Goal: Complete application form: Complete application form

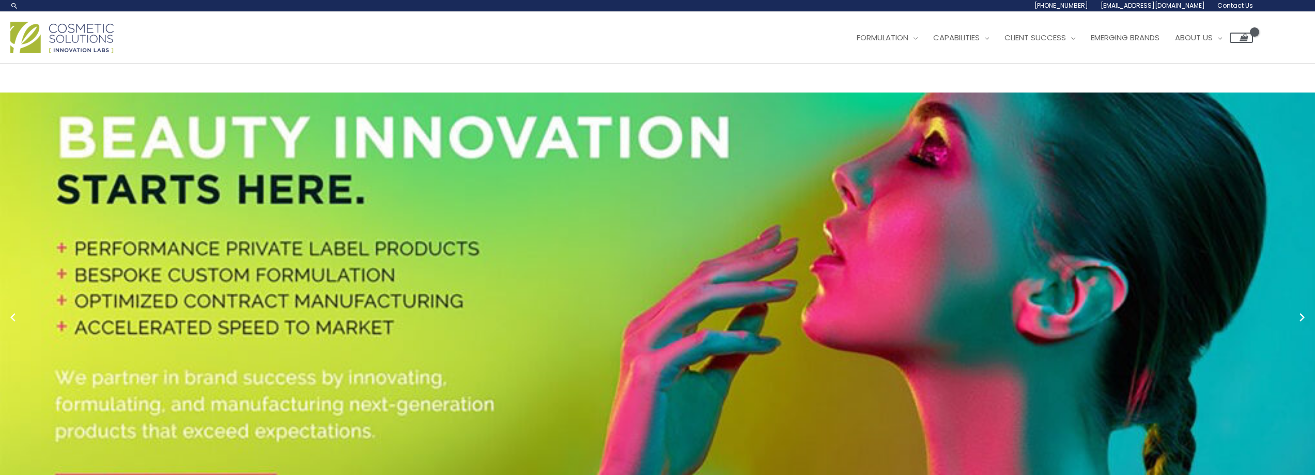
click at [0, 0] on span "Contact Us" at bounding box center [0, 0] width 0 height 0
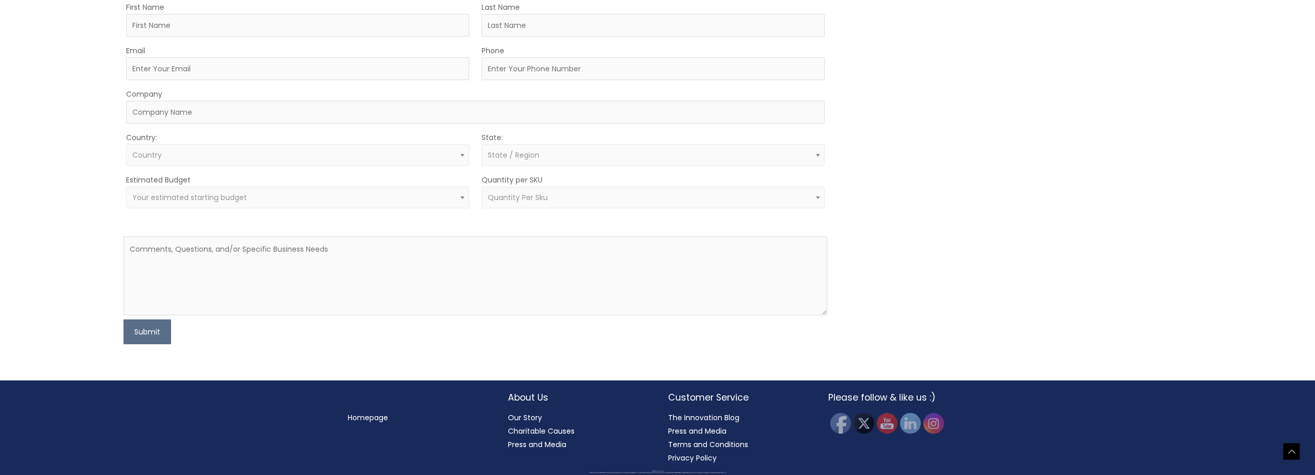
scroll to position [568, 0]
click at [514, 203] on span "Quantity Per Sku" at bounding box center [518, 197] width 60 height 10
click at [455, 252] on form "First Name Last Name Email Phone Company Country: Select country [GEOGRAPHIC_DA…" at bounding box center [475, 173] width 704 height 344
click at [196, 37] on input "First Name" at bounding box center [297, 25] width 343 height 23
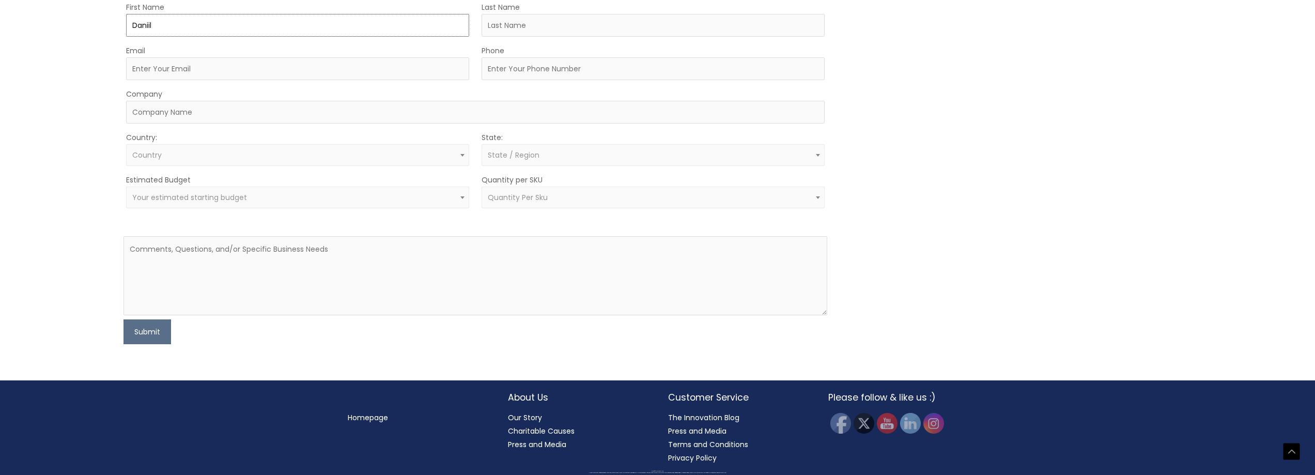
type input "Daniil"
type input "Repchenko"
click at [295, 80] on div "Email" at bounding box center [297, 62] width 343 height 36
click at [196, 80] on input "Email" at bounding box center [297, 68] width 343 height 23
paste input "[EMAIL_ADDRESS][DOMAIN_NAME]"
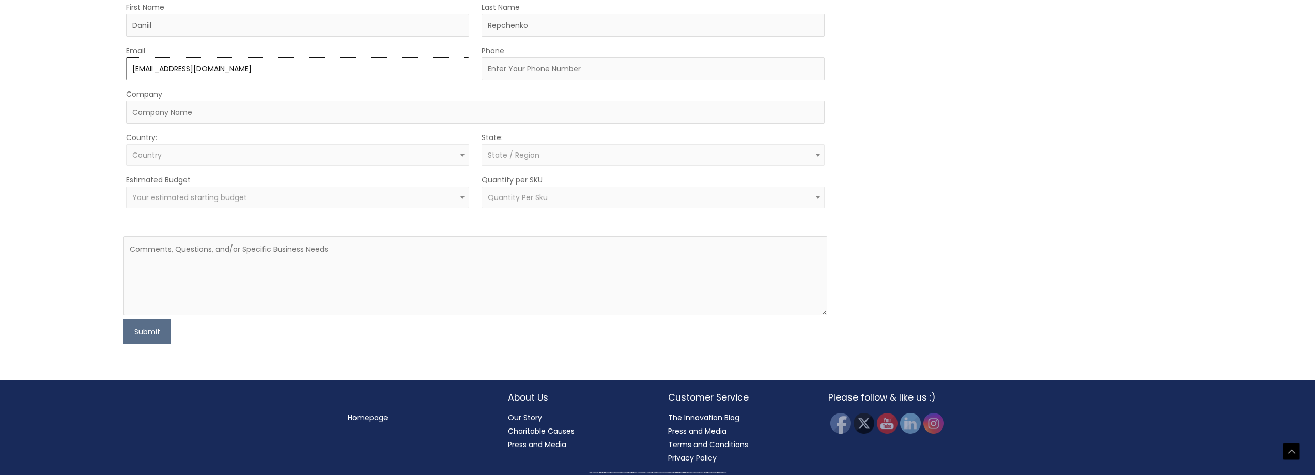
type input "[EMAIL_ADDRESS][DOMAIN_NAME]"
click at [512, 80] on input "Phone" at bounding box center [653, 68] width 343 height 23
type input "3019083481"
click at [292, 123] on input "Company" at bounding box center [475, 112] width 698 height 23
type input "AGCP"
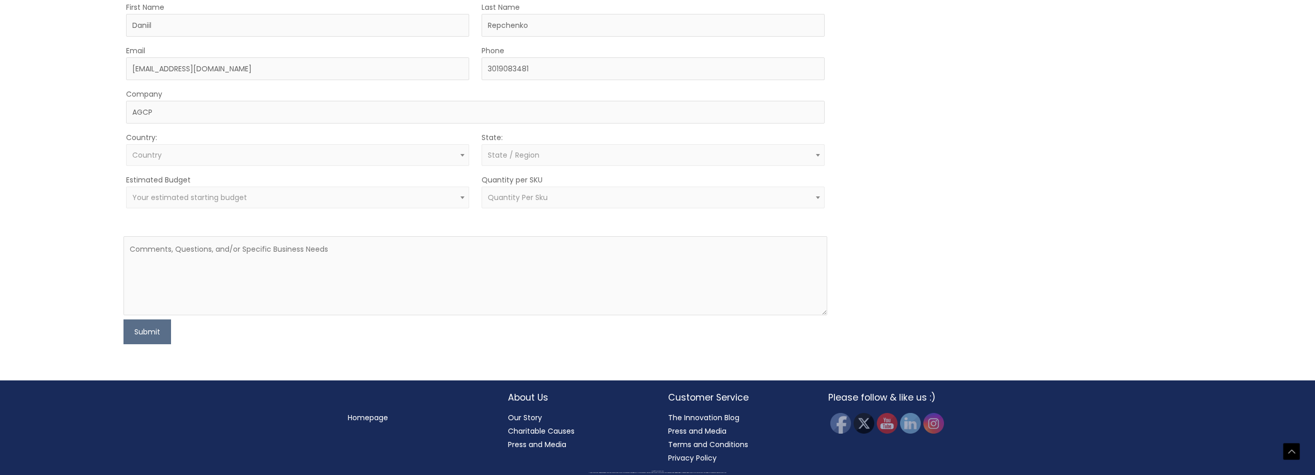
click at [91, 187] on div "Let’s Innovate Together office: 561.226.8600 toll-free: [PHONE_NUMBER] fax: [PH…" at bounding box center [657, 43] width 1315 height 673
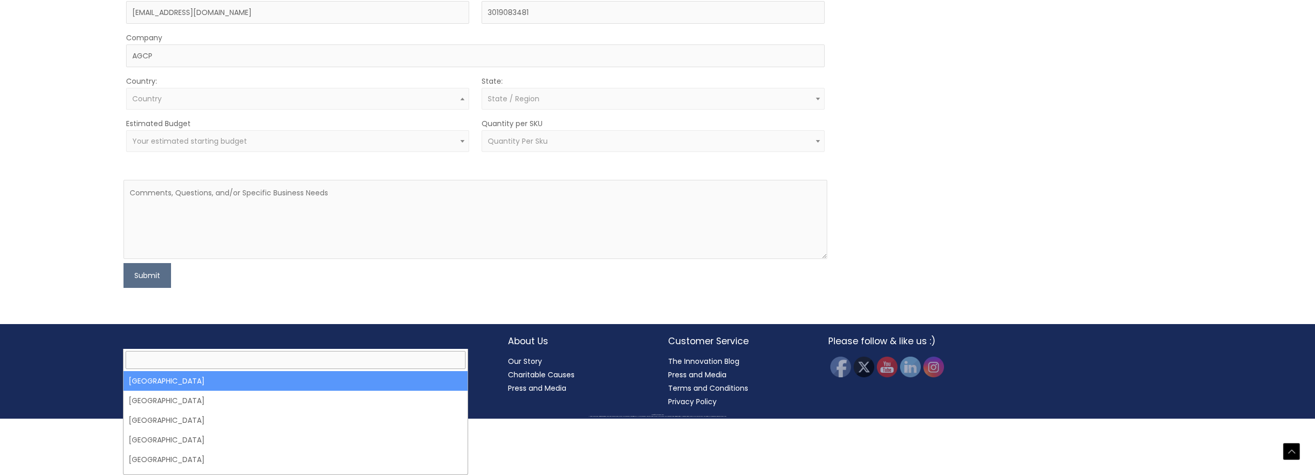
click at [183, 104] on span "Country" at bounding box center [297, 99] width 331 height 10
select select "[GEOGRAPHIC_DATA]"
select select
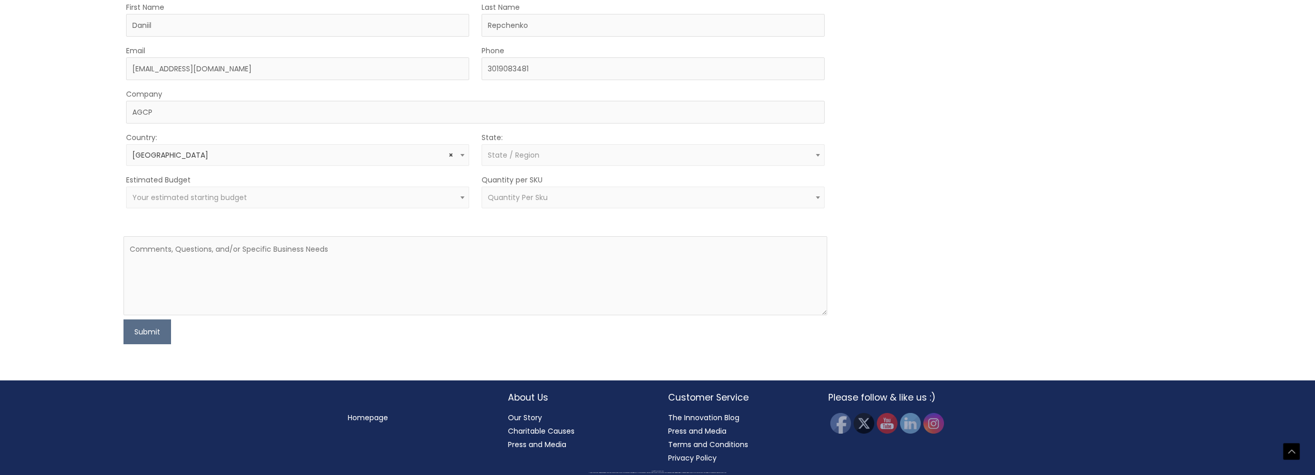
click at [518, 166] on span "State / Region" at bounding box center [653, 155] width 343 height 22
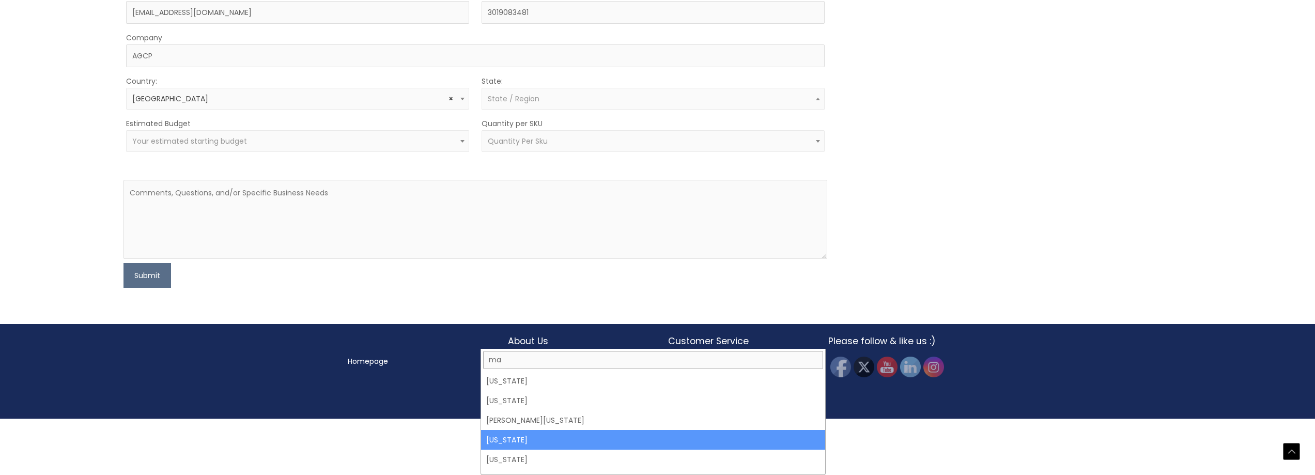
type input "ma"
select select "[US_STATE]"
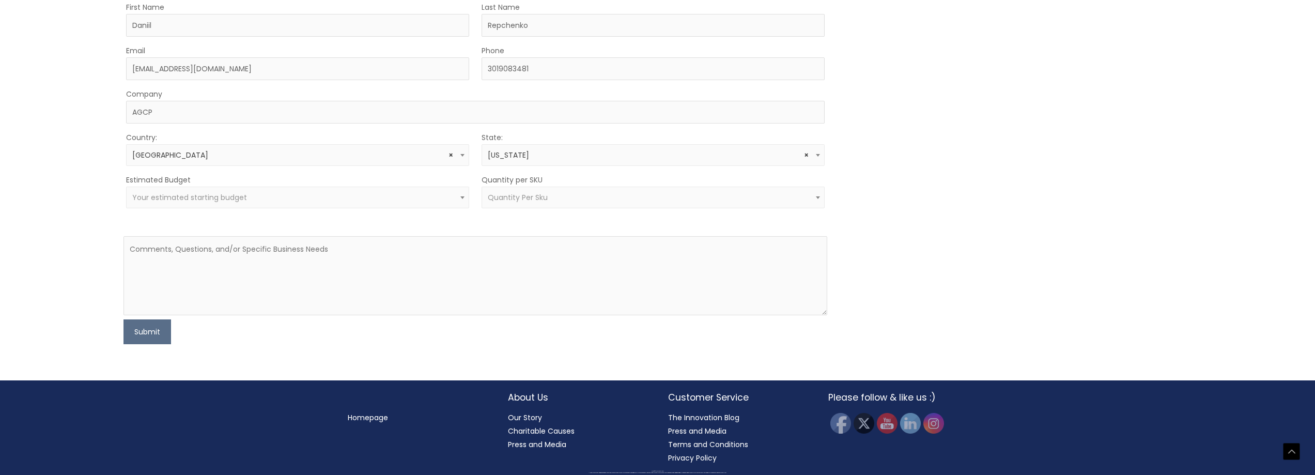
click at [373, 203] on span "Your estimated starting budget" at bounding box center [297, 198] width 331 height 10
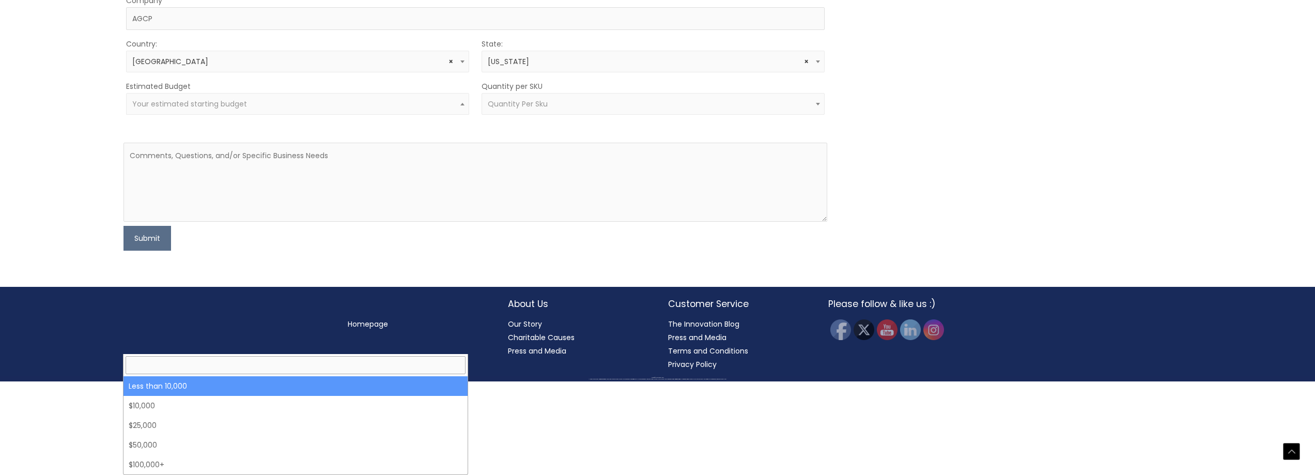
select select "-10000"
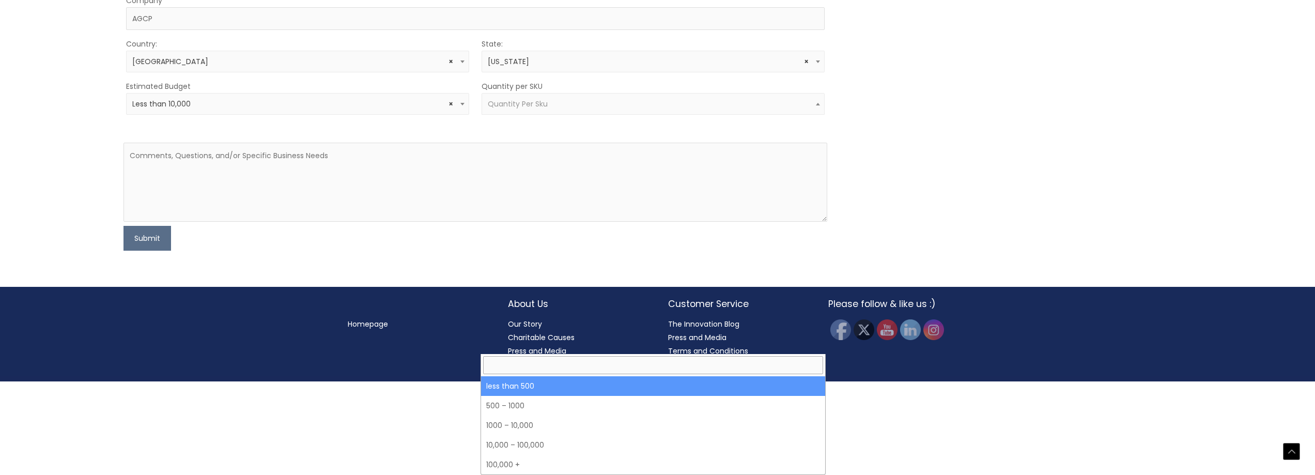
click at [518, 109] on span "Quantity Per Sku" at bounding box center [518, 104] width 60 height 10
select select "3"
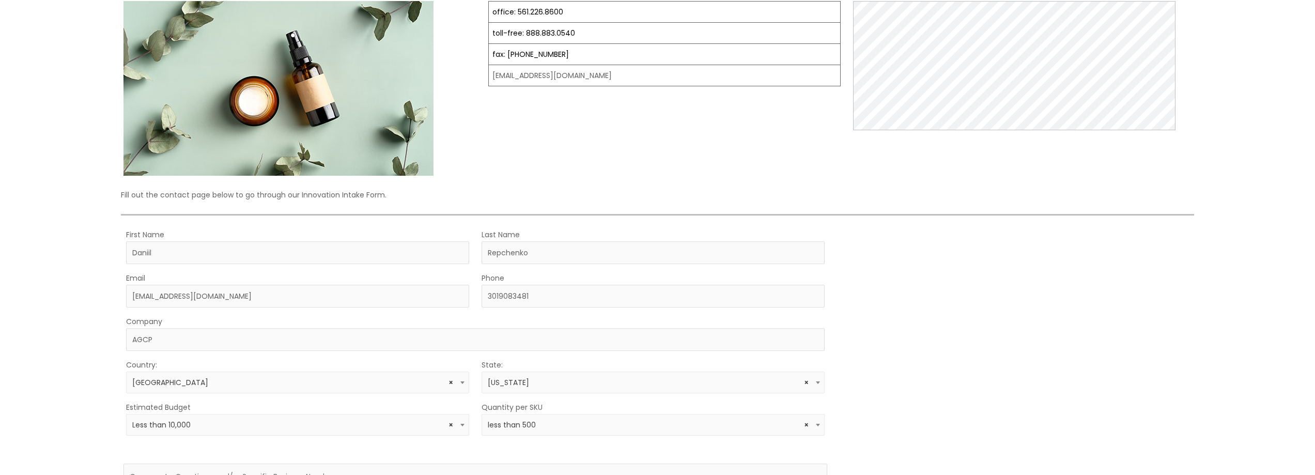
scroll to position [103, 0]
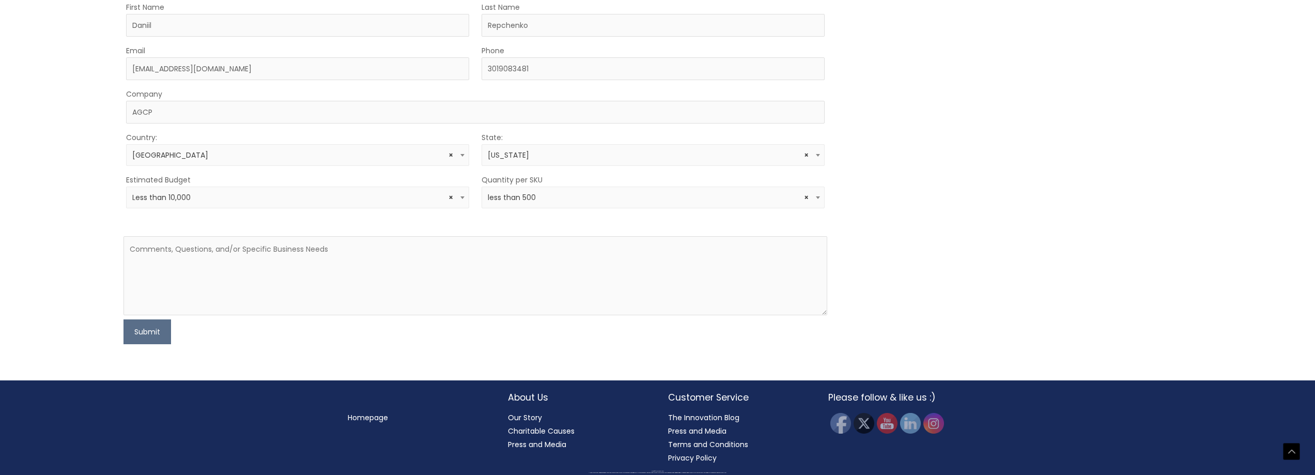
scroll to position [465, 0]
click at [299, 315] on textarea at bounding box center [475, 275] width 704 height 79
click at [368, 315] on textarea "Hello, I am interested in exploring your white label" at bounding box center [475, 275] width 704 height 79
click at [316, 315] on textarea "Hello, I am interested in exploring your white label" at bounding box center [475, 275] width 704 height 79
drag, startPoint x: 475, startPoint y: 382, endPoint x: 107, endPoint y: 376, distance: 367.9
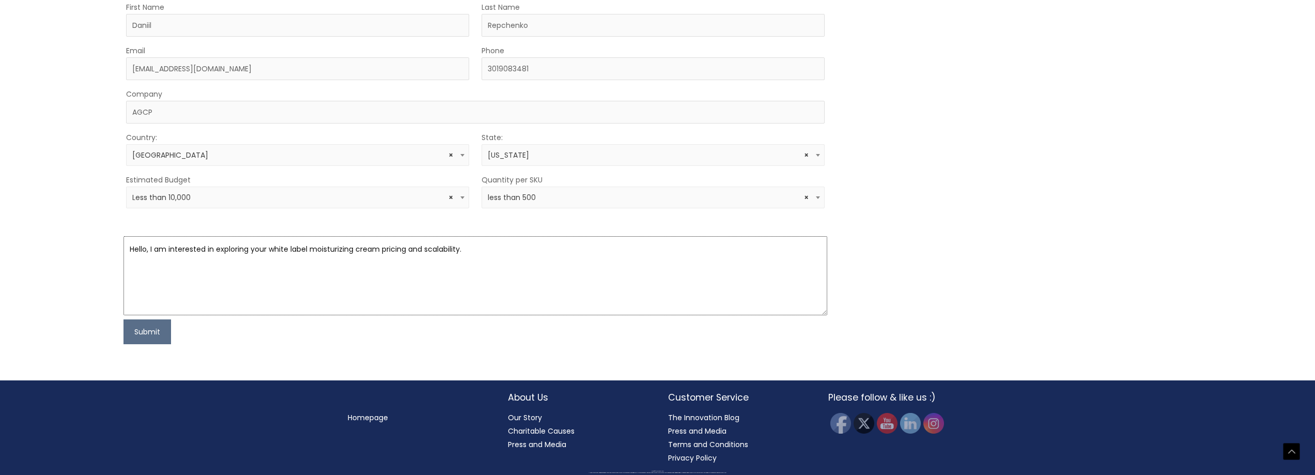
click at [107, 376] on div "Let’s Innovate Together office: 561.226.8600 toll-free: [PHONE_NUMBER] fax: [PH…" at bounding box center [657, 43] width 1315 height 673
click at [352, 279] on textarea "Hello, I am interested in exploring your white label moisturizing cream pricing…" at bounding box center [475, 275] width 704 height 79
drag, startPoint x: 514, startPoint y: 275, endPoint x: 84, endPoint y: 290, distance: 430.1
click at [84, 290] on div "Let’s Innovate Together office: 561.226.8600 toll-free: [PHONE_NUMBER] fax: [PH…" at bounding box center [657, 43] width 1315 height 673
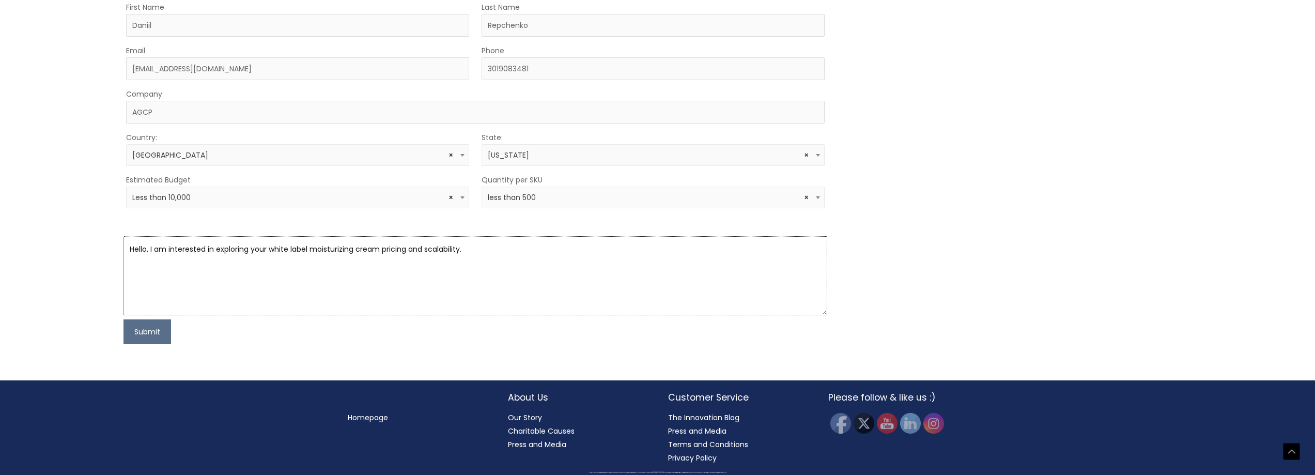
paste textarea "[Name or Sales Team], I’m reaching out because I’m exploring potential partners…"
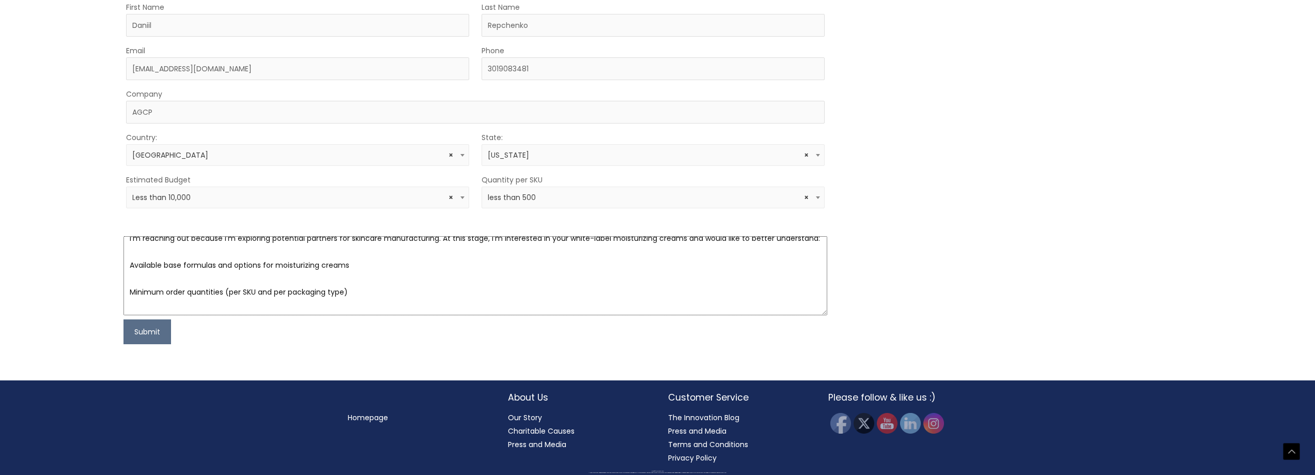
scroll to position [0, 0]
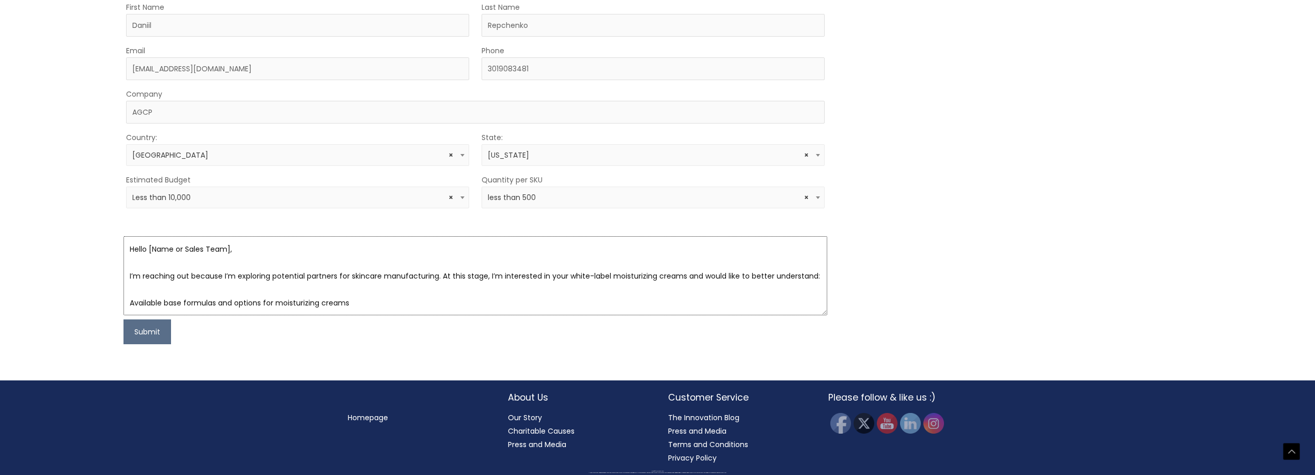
drag, startPoint x: 240, startPoint y: 276, endPoint x: 143, endPoint y: 275, distance: 97.6
click at [143, 275] on textarea "Hello [Name or Sales Team], I’m reaching out because I’m exploring potential pa…" at bounding box center [475, 275] width 704 height 79
drag, startPoint x: 221, startPoint y: 302, endPoint x: 123, endPoint y: 305, distance: 97.2
click at [123, 305] on textarea "Hello, I’m reaching out because I’m exploring potential partners for skincare m…" at bounding box center [475, 275] width 704 height 79
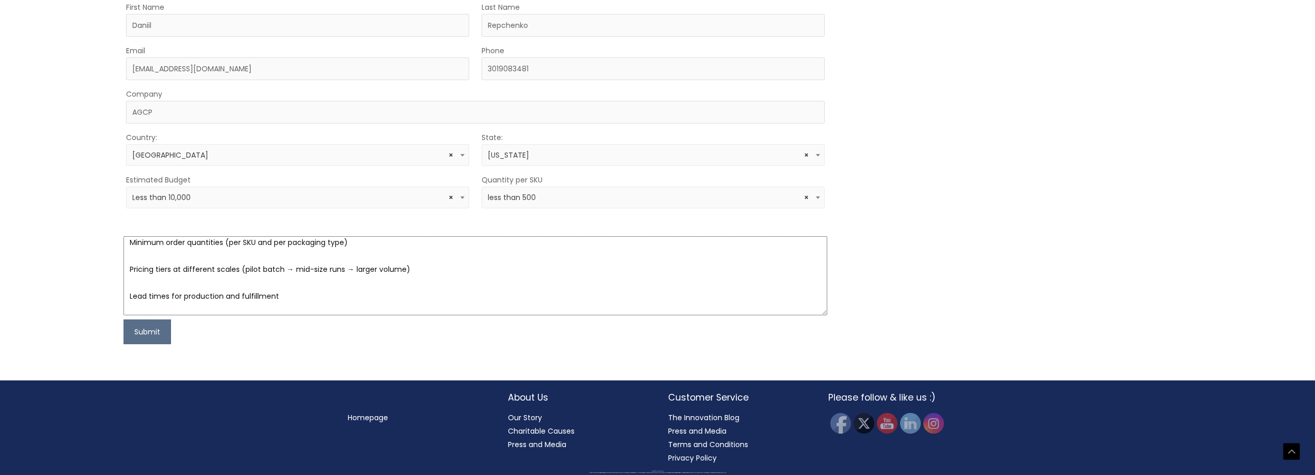
scroll to position [103, 0]
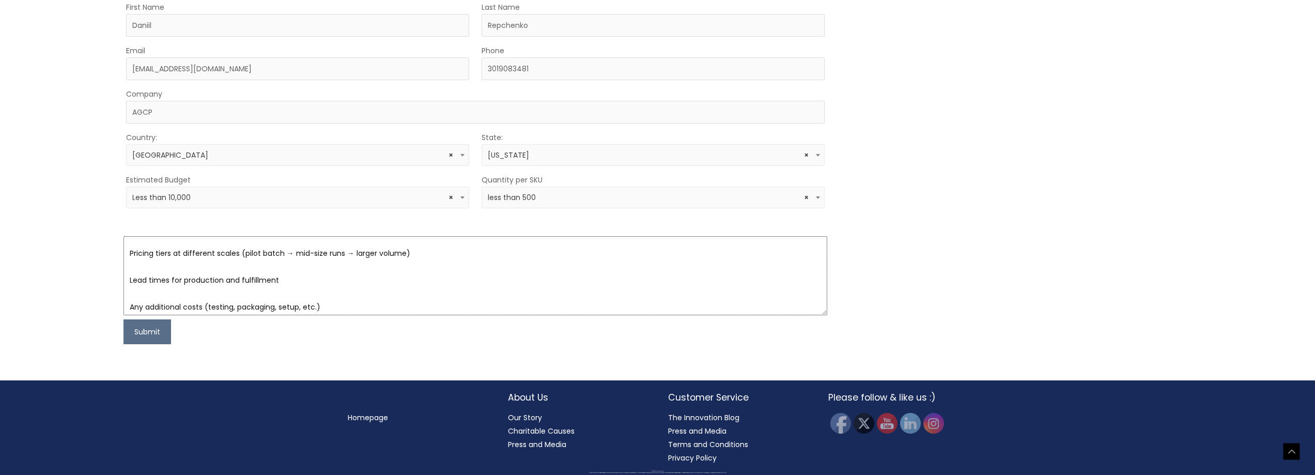
drag, startPoint x: 411, startPoint y: 277, endPoint x: 236, endPoint y: 278, distance: 175.7
click at [236, 278] on textarea "Hello, I’m exploring potential partners for skincare manufacturing. At this sta…" at bounding box center [475, 275] width 704 height 79
click at [126, 307] on textarea "Hello, I’m exploring potential partners for skincare manufacturing. At this sta…" at bounding box center [475, 275] width 704 height 79
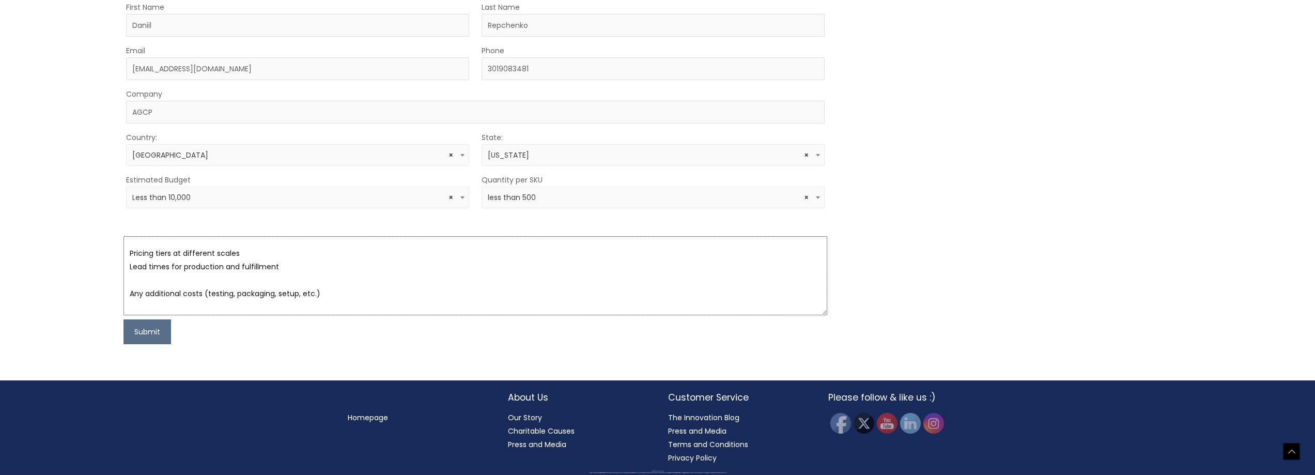
drag, startPoint x: 333, startPoint y: 320, endPoint x: 201, endPoint y: 324, distance: 131.8
click at [201, 315] on textarea "Hello, I’m exploring potential partners for skincare manufacturing. At this sta…" at bounding box center [475, 275] width 704 height 79
click at [128, 315] on textarea "Hello, I’m exploring potential partners for skincare manufacturing. At this sta…" at bounding box center [475, 275] width 704 height 79
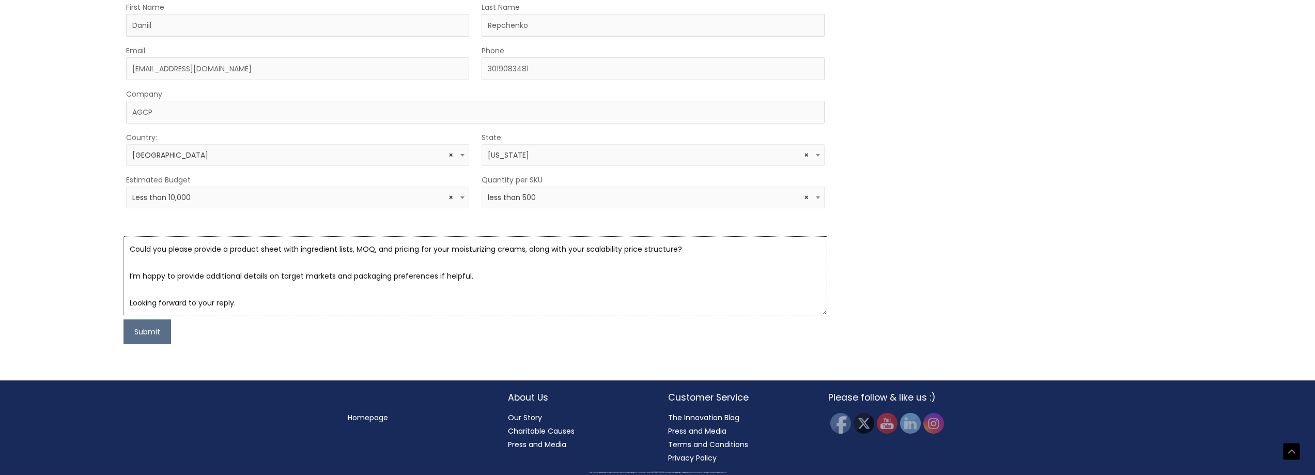
scroll to position [136, 0]
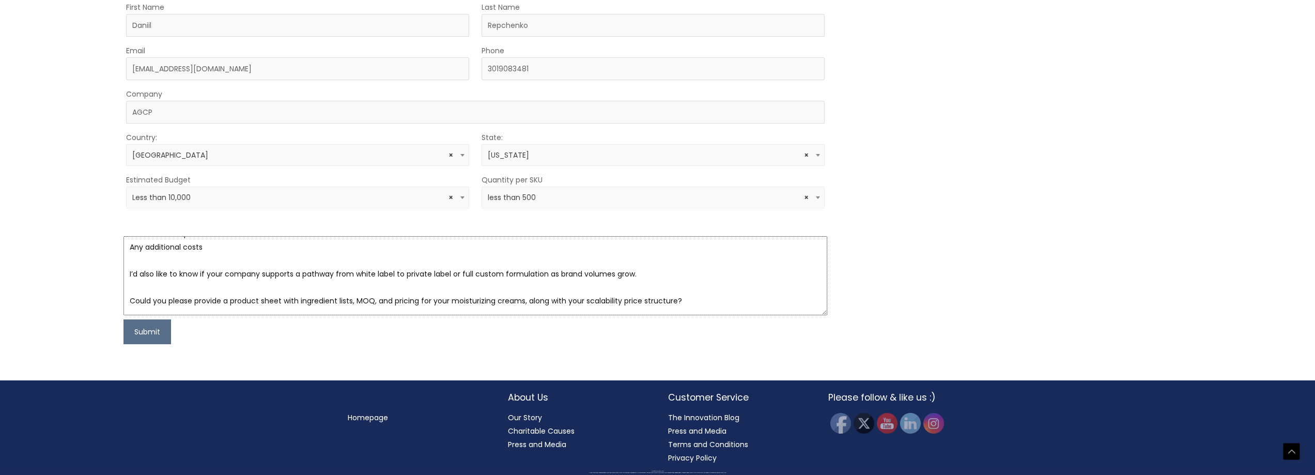
drag, startPoint x: 648, startPoint y: 301, endPoint x: 53, endPoint y: 306, distance: 595.2
click at [53, 306] on div "Let’s Innovate Together office: 561.226.8600 toll-free: [PHONE_NUMBER] fax: [PH…" at bounding box center [657, 43] width 1315 height 673
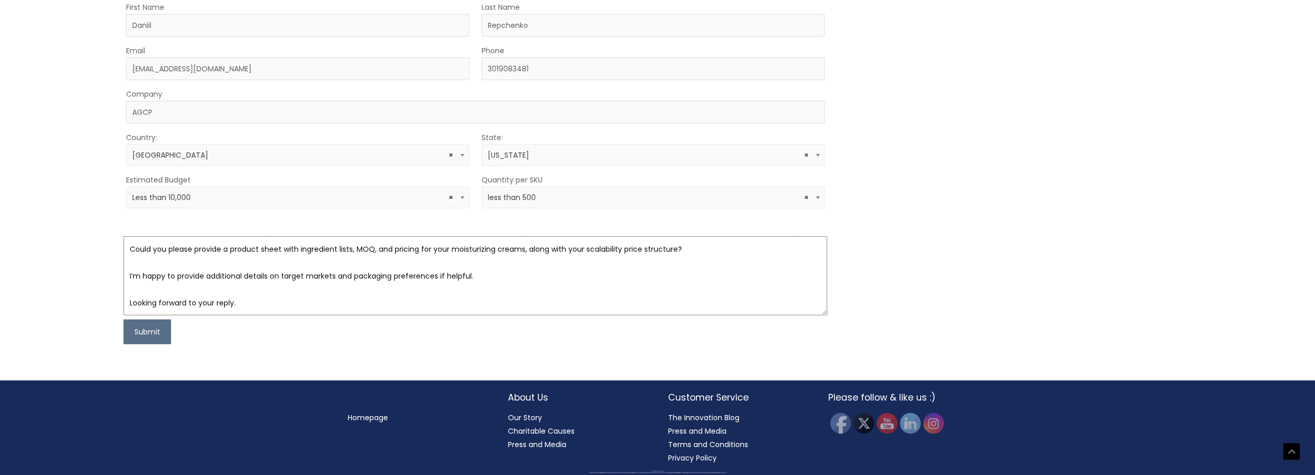
scroll to position [596, 0]
drag, startPoint x: 514, startPoint y: 290, endPoint x: 83, endPoint y: 278, distance: 431.6
click at [83, 278] on div "Let’s Innovate Together office: 561.226.8600 toll-free: [PHONE_NUMBER] fax: [PH…" at bounding box center [657, 43] width 1315 height 673
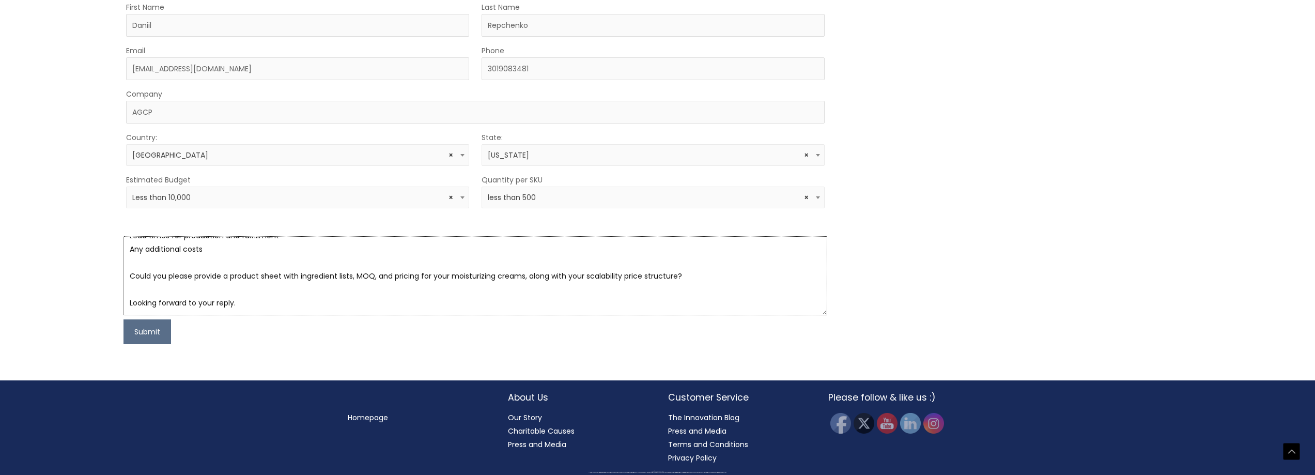
scroll to position [134, 0]
click at [239, 301] on textarea "Hello, I’m exploring potential partners for skincare manufacturing. At this sta…" at bounding box center [475, 275] width 704 height 79
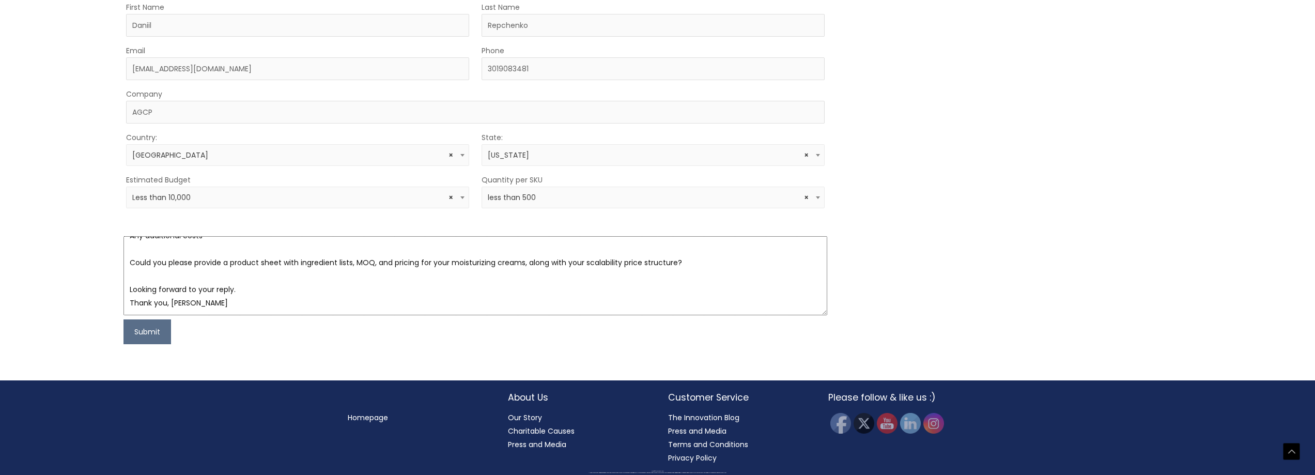
click at [165, 301] on textarea "Hello, I’m exploring potential partners for skincare manufacturing. At this sta…" at bounding box center [475, 275] width 704 height 79
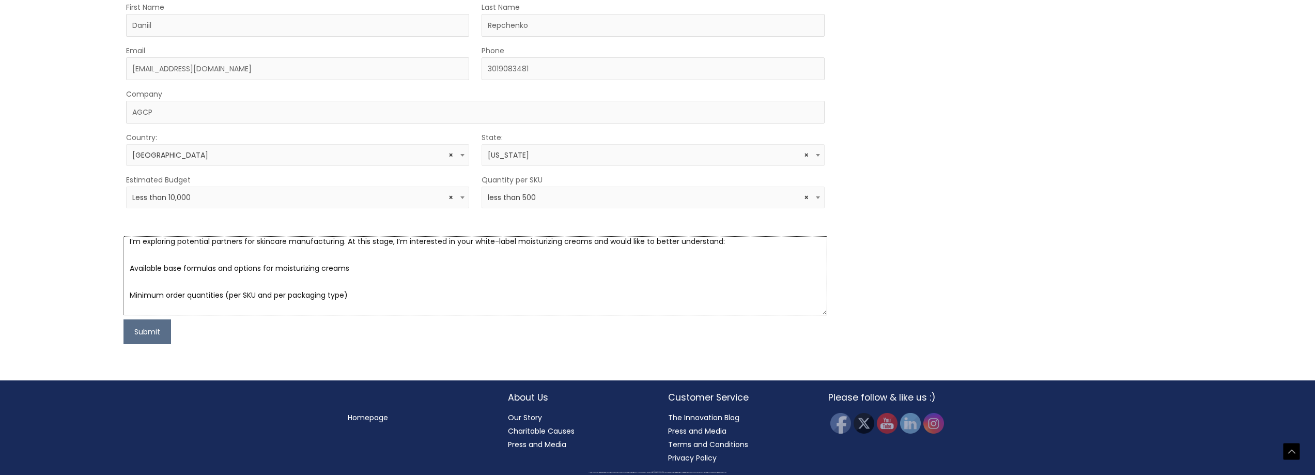
scroll to position [52, 0]
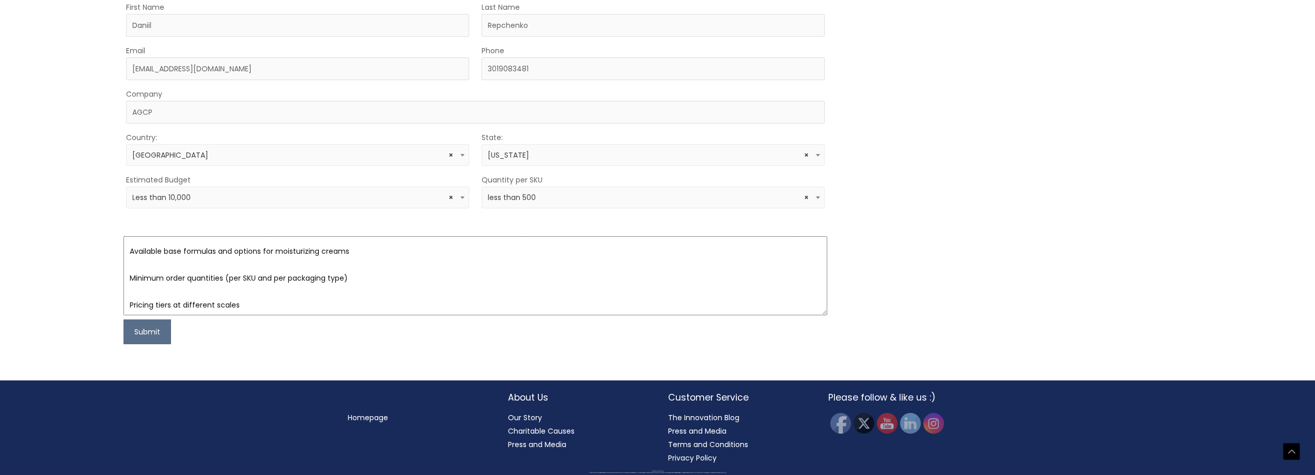
click at [126, 276] on textarea "Hello, I’m exploring potential partners for skincare manufacturing. At this sta…" at bounding box center [475, 275] width 704 height 79
click at [123, 290] on textarea "Hello, I’m exploring potential partners for skincare manufacturing. At this sta…" at bounding box center [475, 275] width 704 height 79
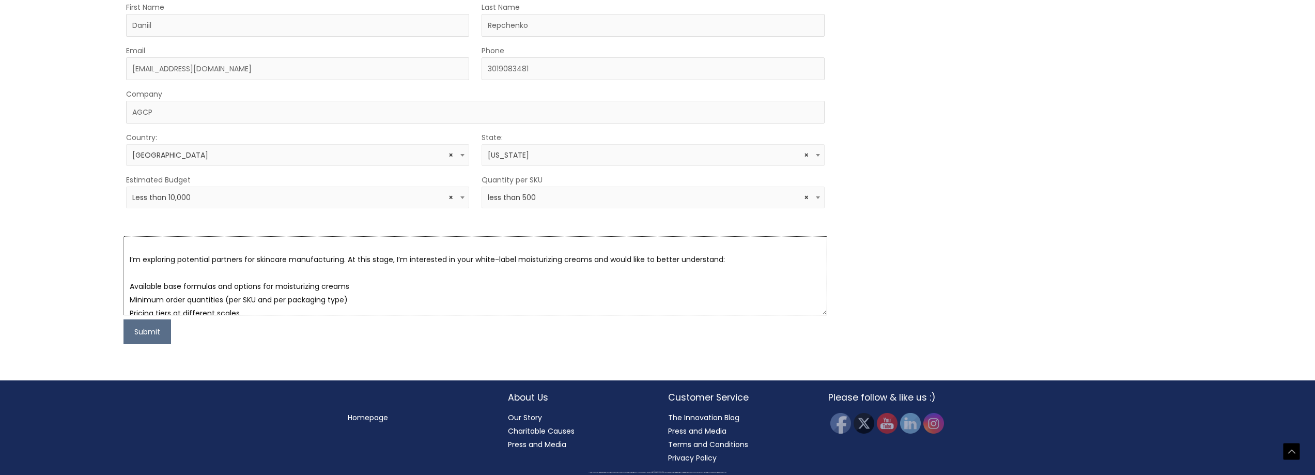
scroll to position [0, 0]
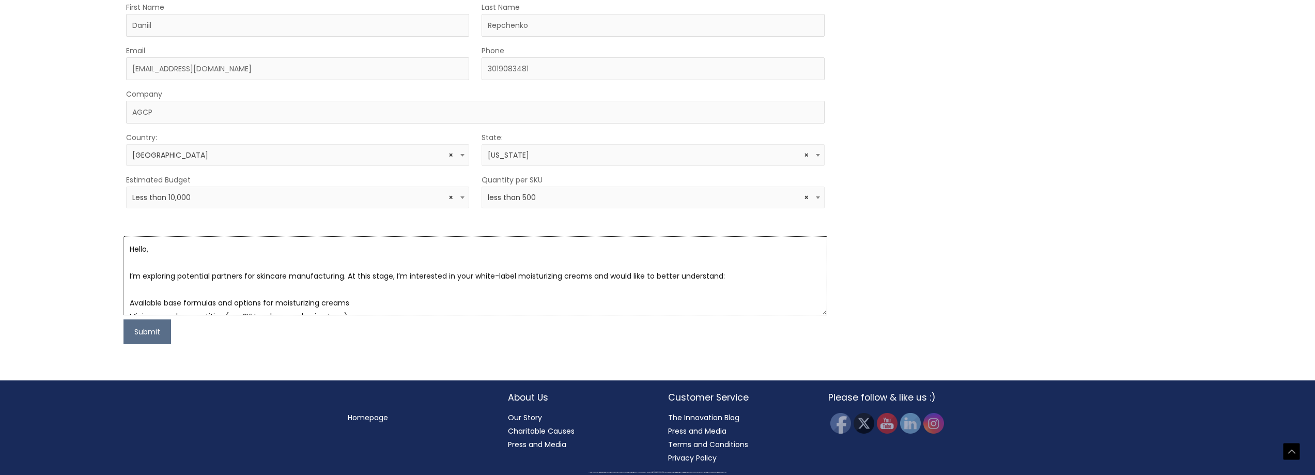
drag, startPoint x: 164, startPoint y: 341, endPoint x: 71, endPoint y: 331, distance: 94.1
click at [71, 331] on div "Let’s Innovate Together office: 561.226.8600 toll-free: [PHONE_NUMBER] fax: [PH…" at bounding box center [657, 43] width 1315 height 673
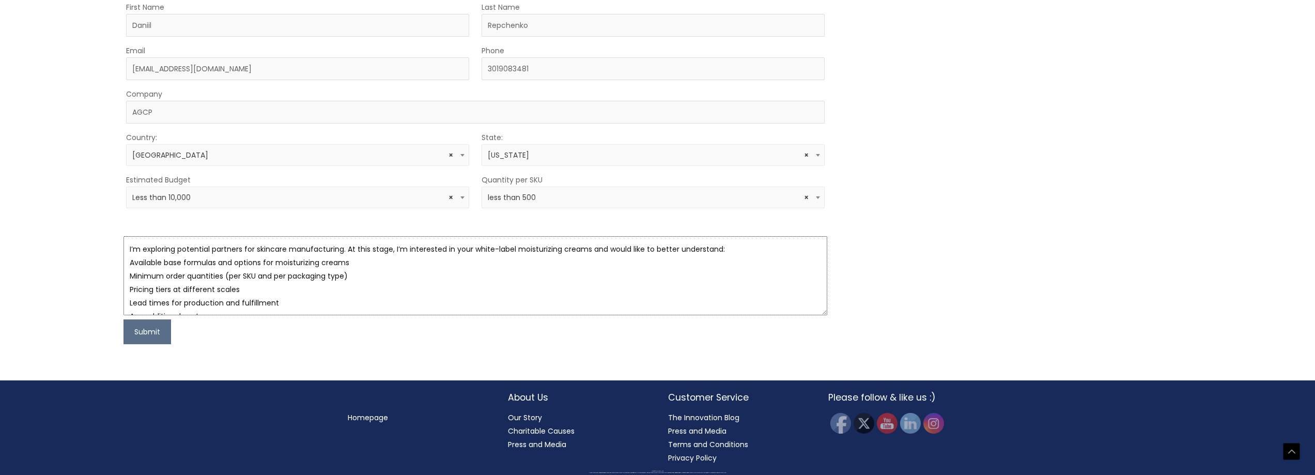
click at [128, 315] on textarea "I’m exploring potential partners for skincare manufacturing. At this stage, I’m…" at bounding box center [475, 275] width 704 height 79
type textarea "I’m exploring potential partners for skincare manufacturing. At this stage, I’m…"
click at [396, 305] on textarea "I’m exploring potential partners for skincare manufacturing. At this stage, I’m…" at bounding box center [475, 275] width 704 height 79
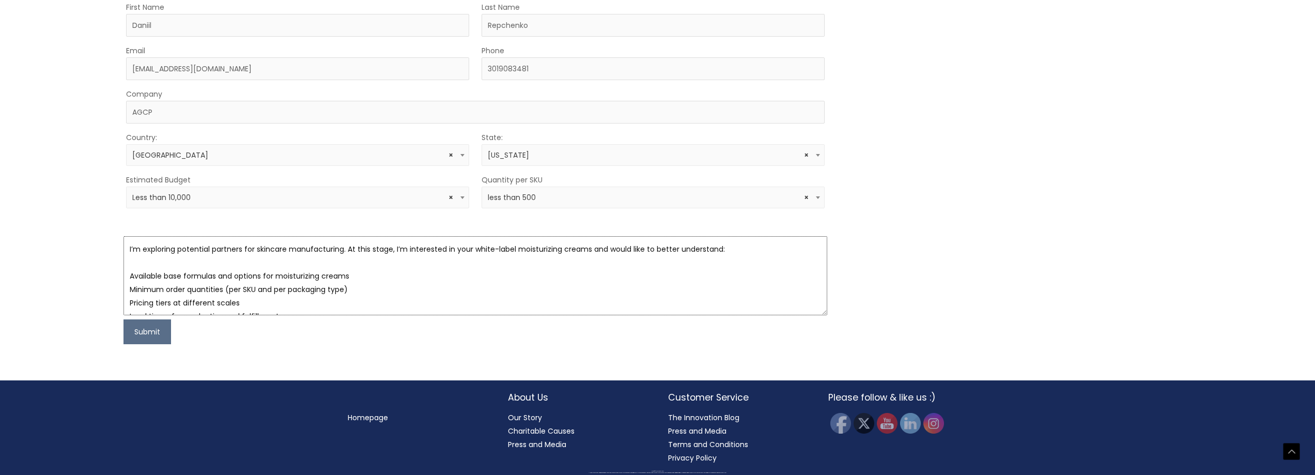
drag, startPoint x: 191, startPoint y: 333, endPoint x: 35, endPoint y: 201, distance: 204.6
click at [35, 201] on div "Let’s Innovate Together office: 561.226.8600 toll-free: [PHONE_NUMBER] fax: [PH…" at bounding box center [657, 43] width 1315 height 673
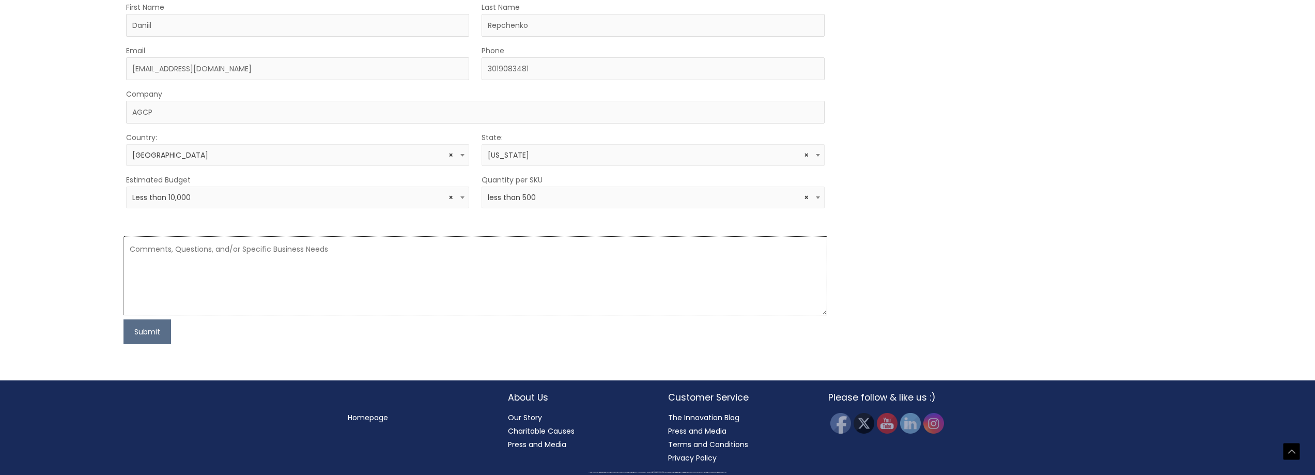
paste textarea "I’m exploring potential partners for skincare manufacturing. At this stage, I’m…"
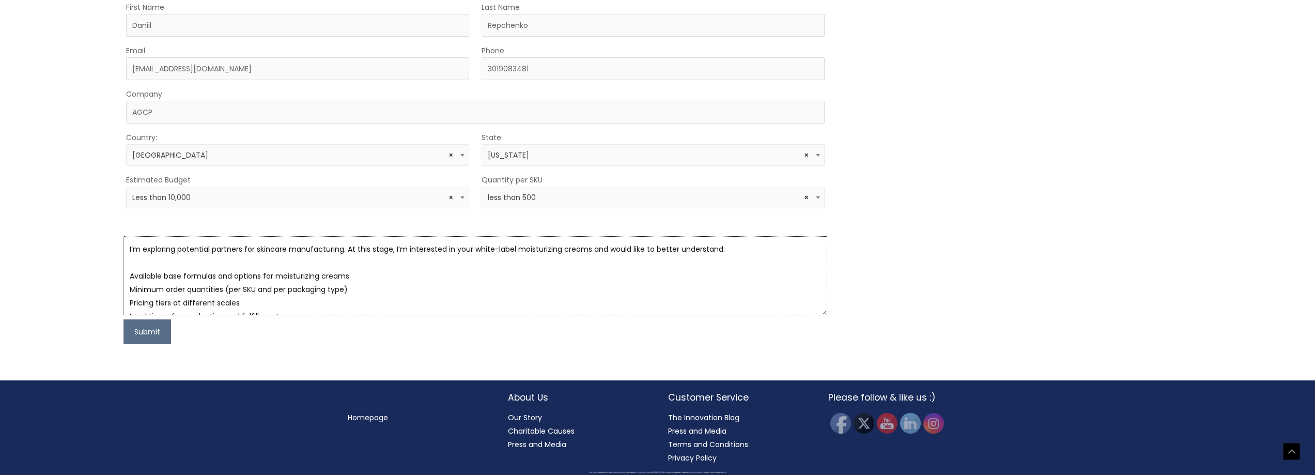
click at [127, 275] on textarea "I’m exploring potential partners for skincare manufacturing. At this stage, I’m…" at bounding box center [475, 275] width 704 height 79
drag, startPoint x: 391, startPoint y: 276, endPoint x: 343, endPoint y: 275, distance: 47.6
click at [343, 275] on textarea "I’m exploring potential partners for skincare manufacturing. At this stage, I’m…" at bounding box center [475, 275] width 704 height 79
drag, startPoint x: 181, startPoint y: 302, endPoint x: 51, endPoint y: 189, distance: 172.4
click at [51, 189] on div "Let’s Innovate Together office: 561.226.8600 toll-free: [PHONE_NUMBER] fax: [PH…" at bounding box center [657, 43] width 1315 height 673
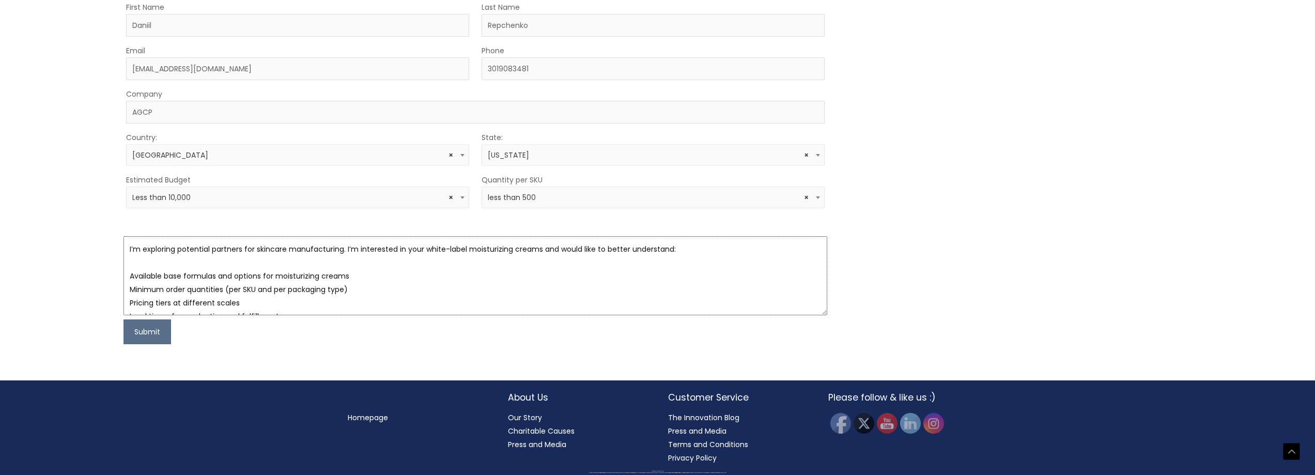
click at [386, 266] on textarea "I’m exploring potential partners for skincare manufacturing. I’m interested in …" at bounding box center [475, 275] width 704 height 79
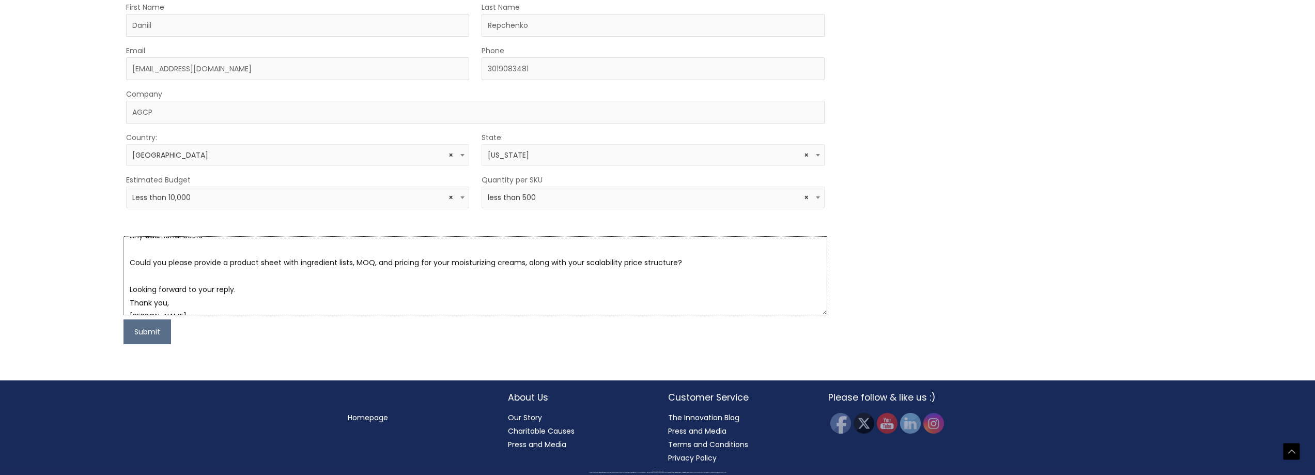
scroll to position [107, 0]
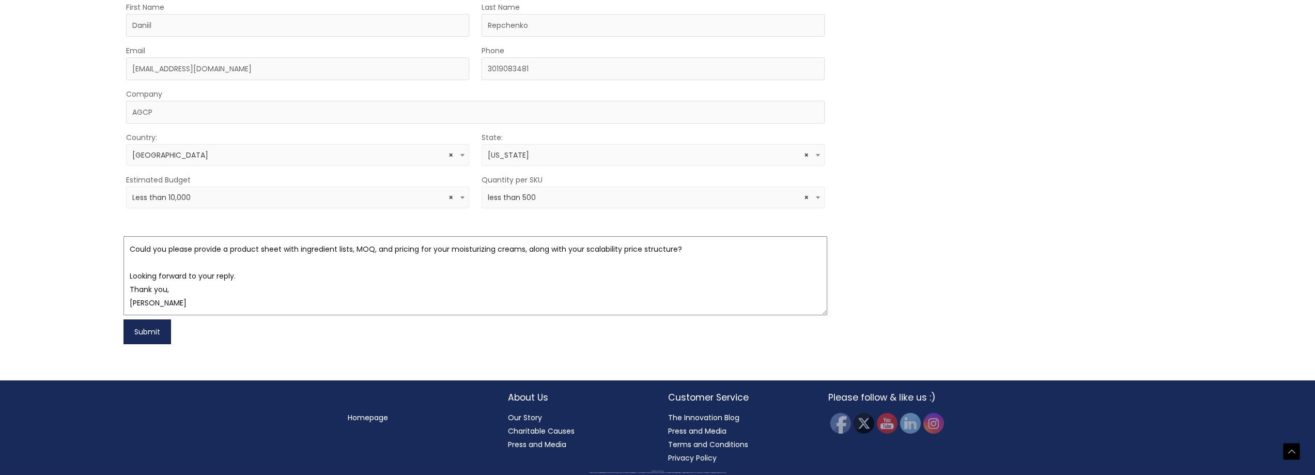
type textarea "I’m exploring potential partners for skincare manufacturing. I’m interested in …"
click at [150, 344] on button "Submit" at bounding box center [147, 331] width 48 height 25
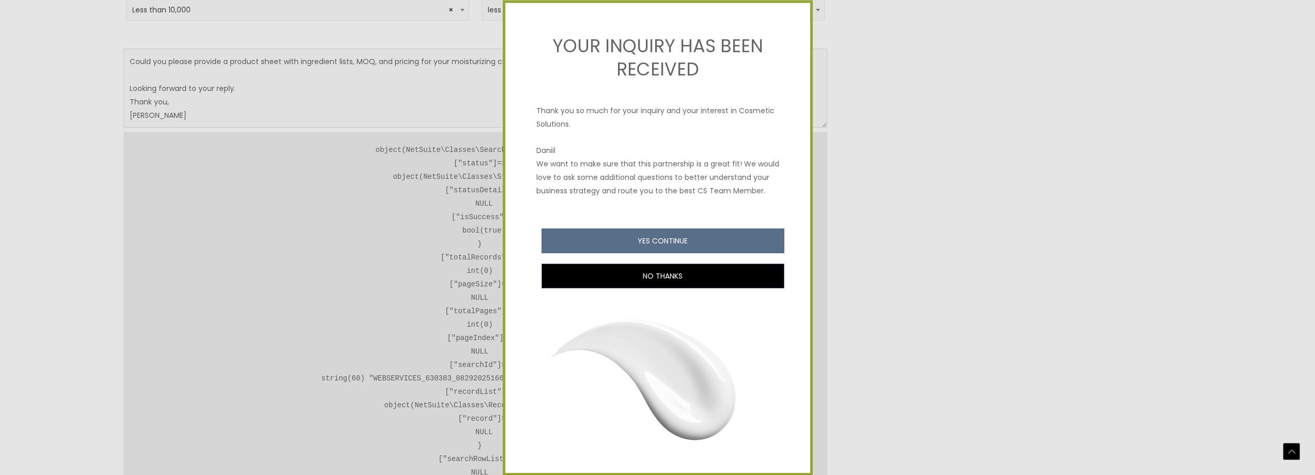
click at [671, 86] on div "YOUR INQUIRY HAS BEEN RECEIVED Thank you so much for your inquiry and your inte…" at bounding box center [657, 250] width 305 height 494
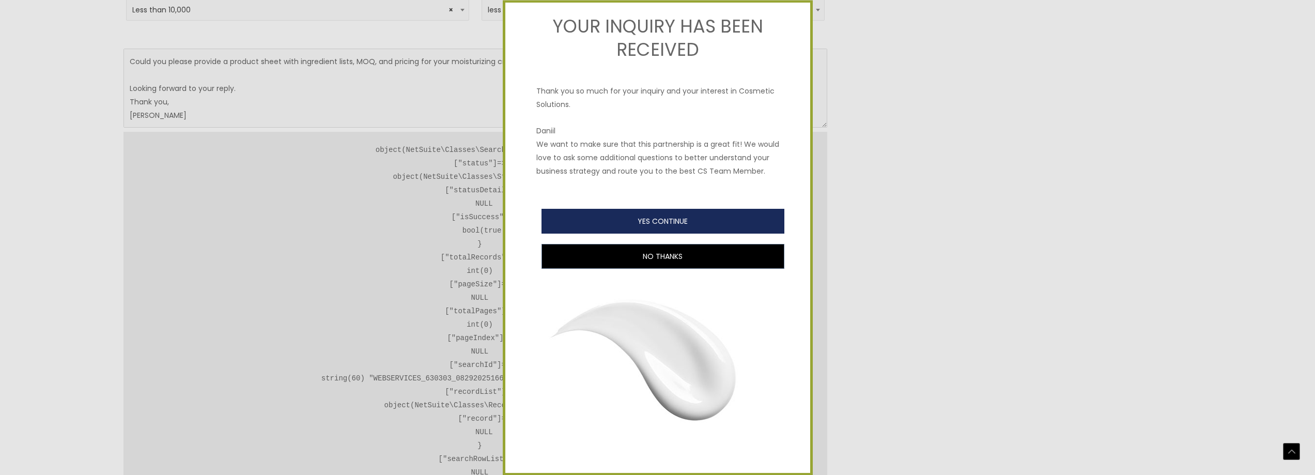
scroll to position [37, 0]
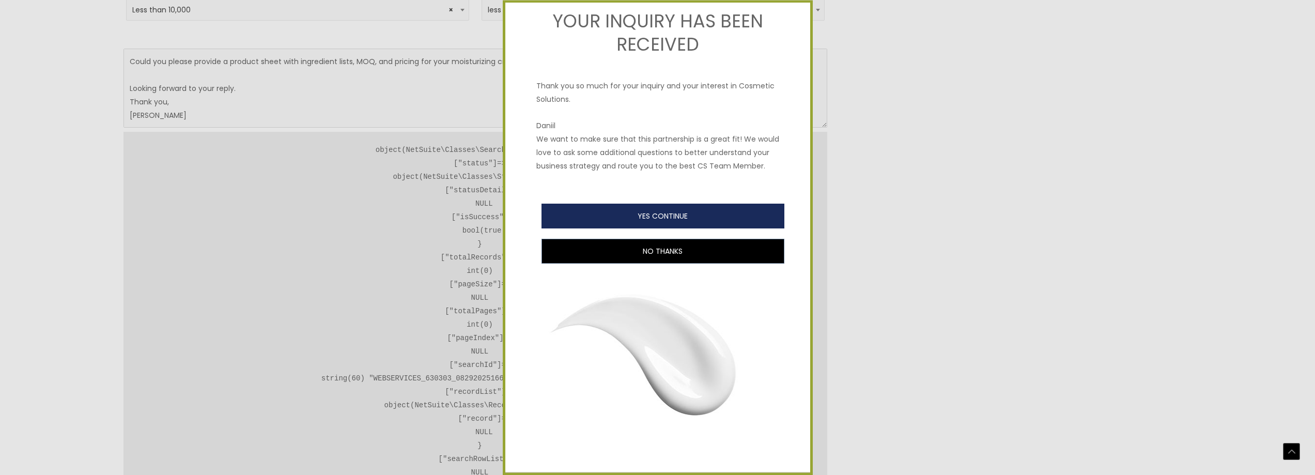
click at [680, 214] on button "YES CONTINUE" at bounding box center [662, 216] width 243 height 25
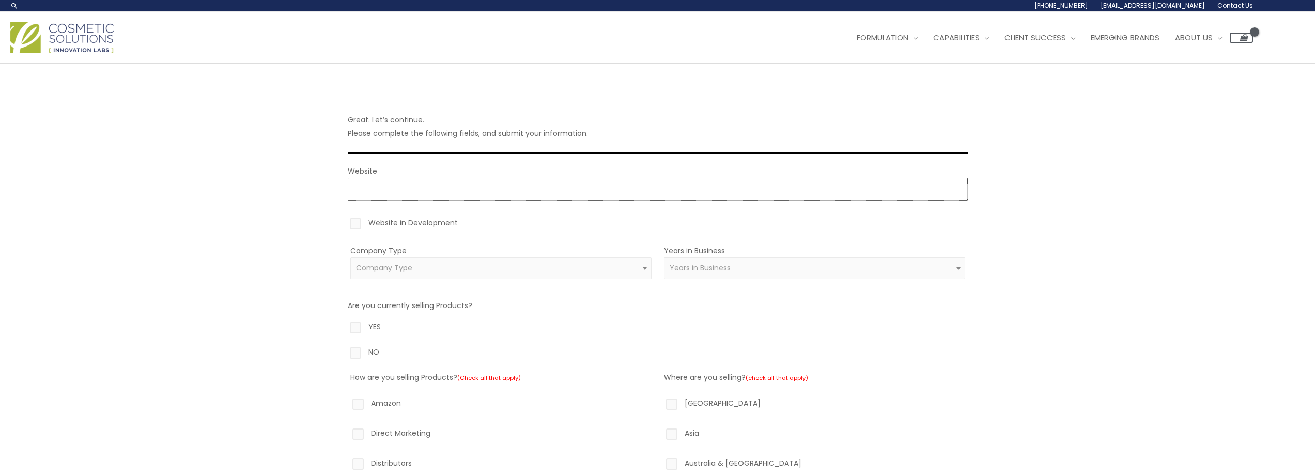
click at [397, 188] on input "Website" at bounding box center [658, 189] width 620 height 23
click at [359, 223] on label "Website in Development" at bounding box center [658, 225] width 620 height 18
click at [344, 223] on input "Website in Development" at bounding box center [340, 219] width 7 height 7
checkbox input "true"
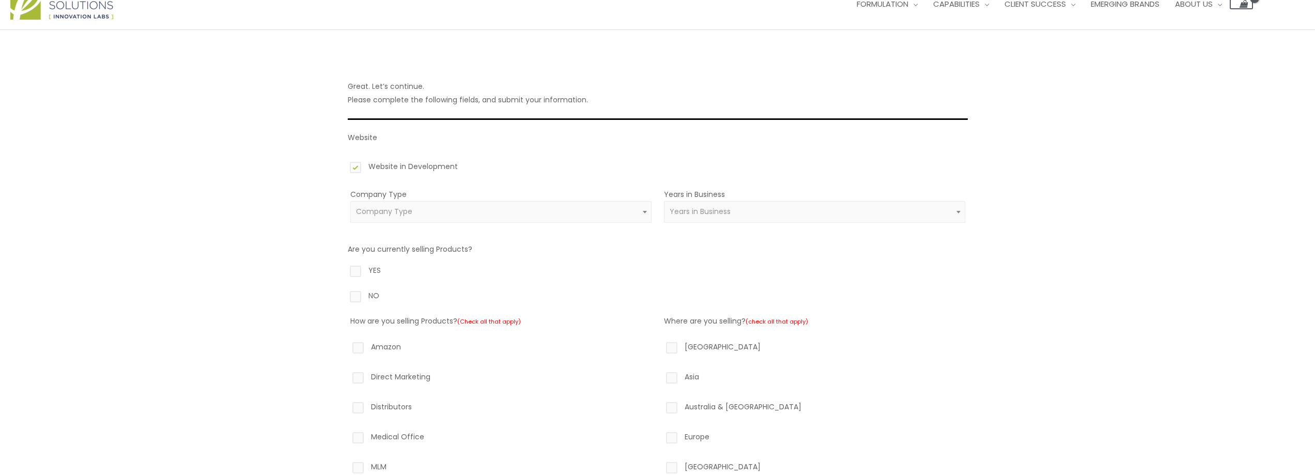
scroll to position [52, 0]
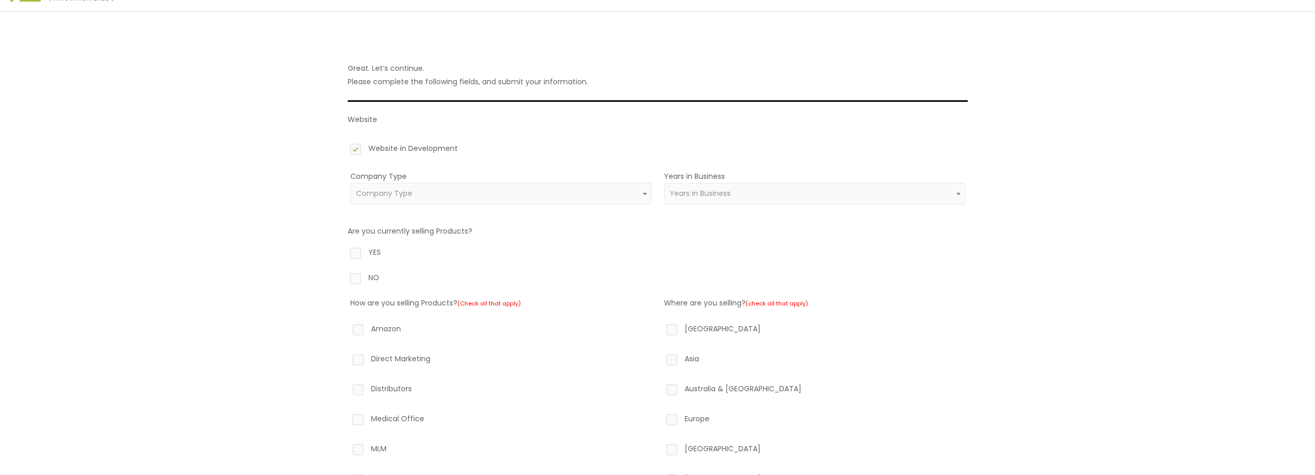
click at [443, 190] on span "Company Type" at bounding box center [500, 194] width 289 height 10
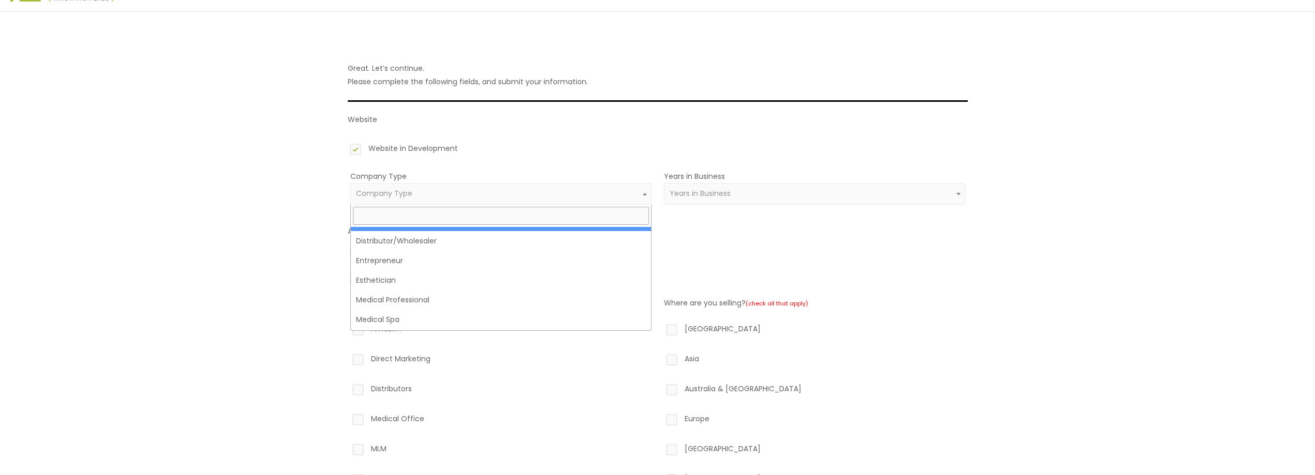
scroll to position [0, 0]
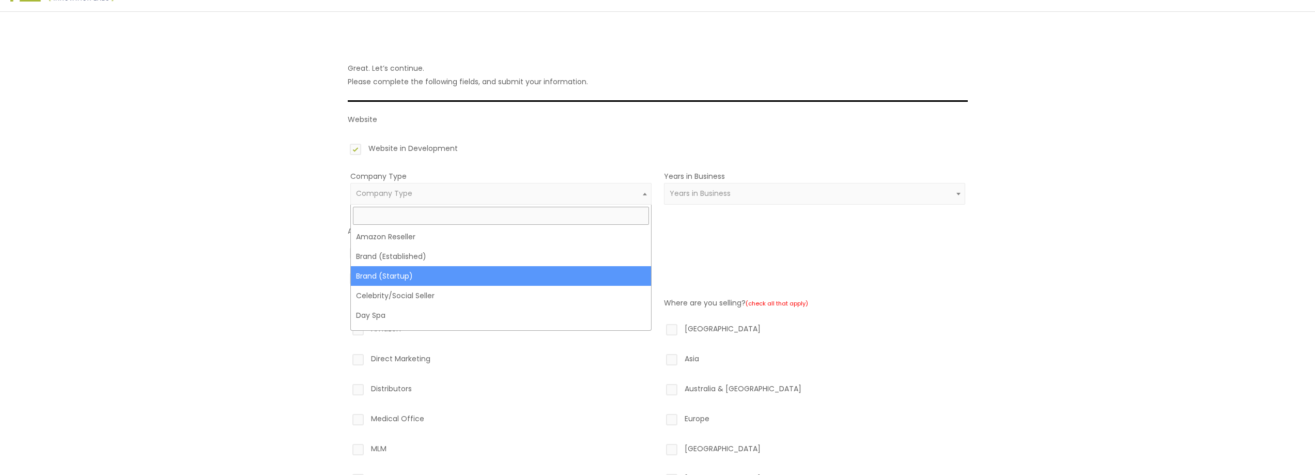
select select "39"
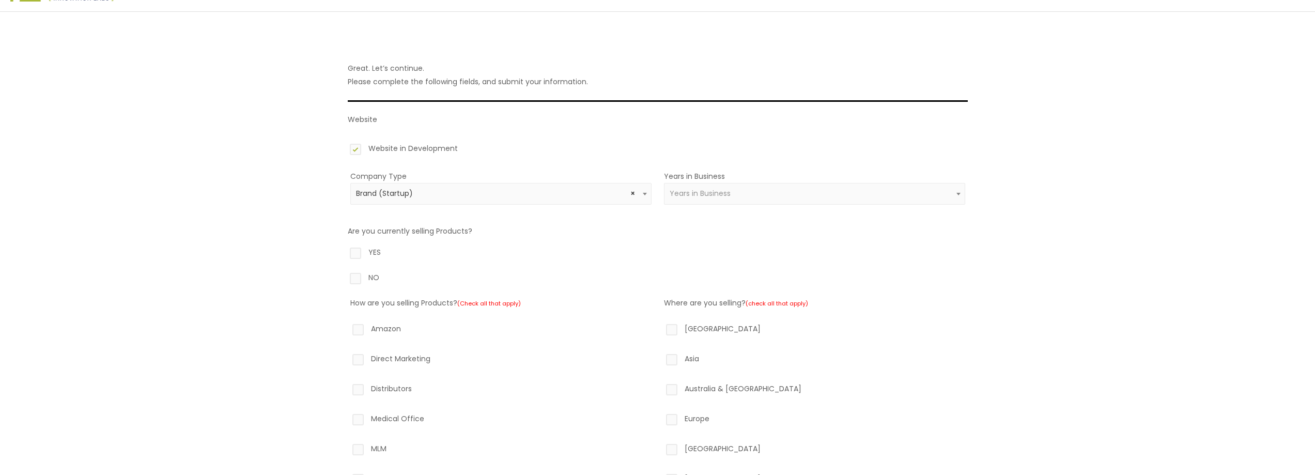
click at [705, 186] on span "Years in Business" at bounding box center [814, 194] width 301 height 22
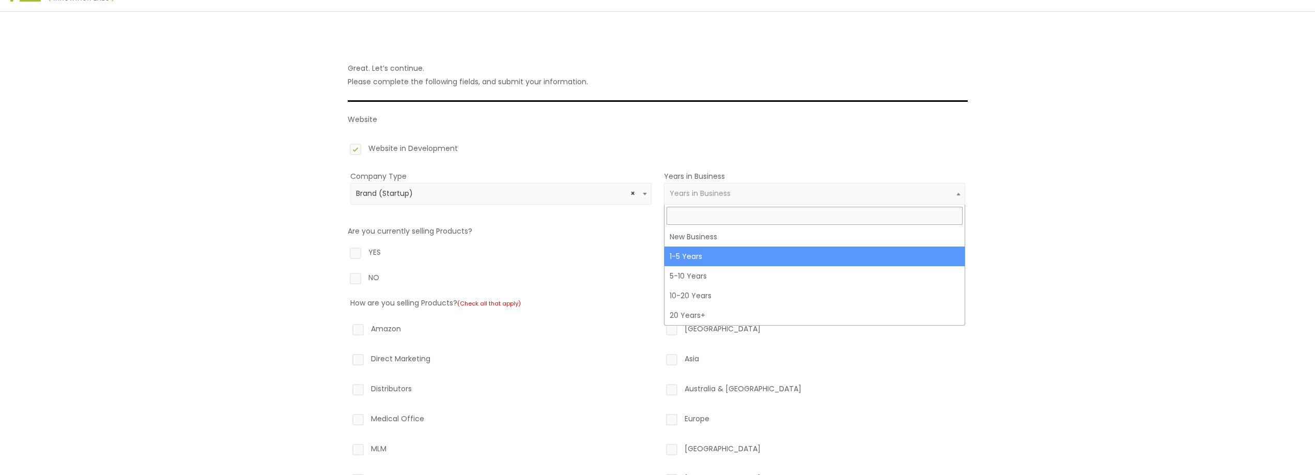
select select "2"
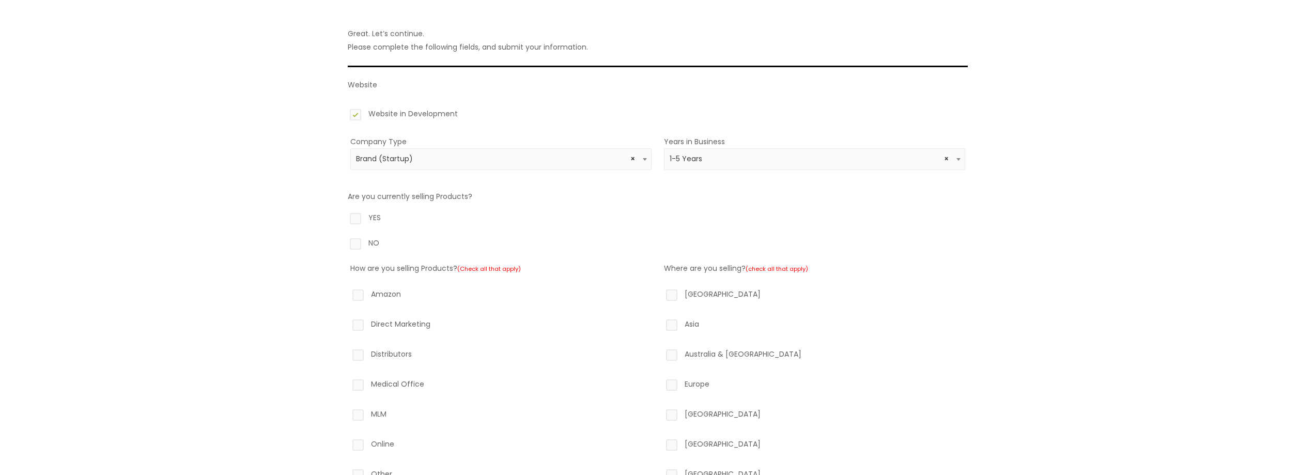
scroll to position [103, 0]
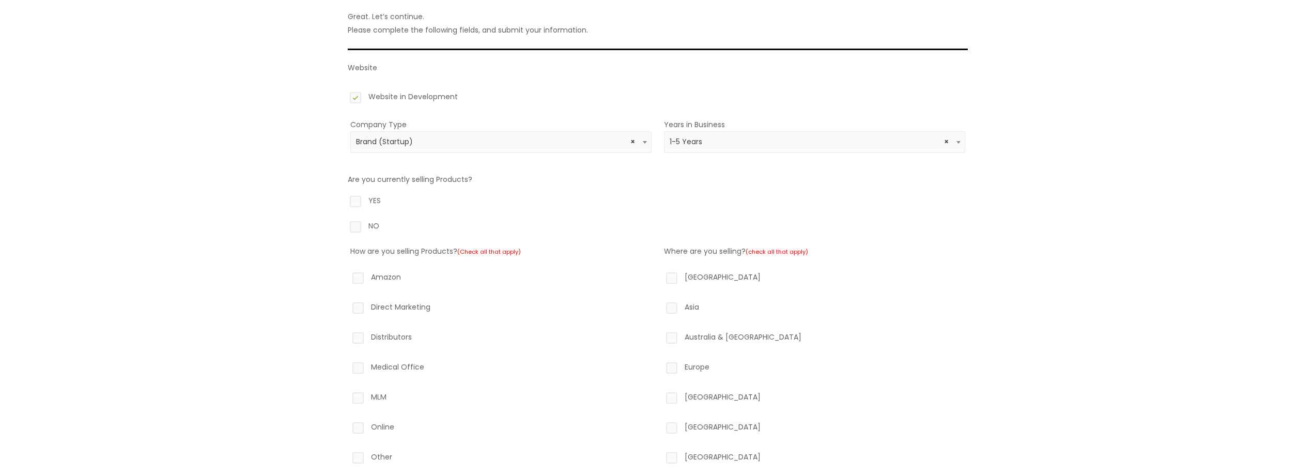
click at [358, 228] on label "NO" at bounding box center [658, 228] width 620 height 18
click at [344, 226] on input "NO" at bounding box center [340, 222] width 7 height 7
radio input "true"
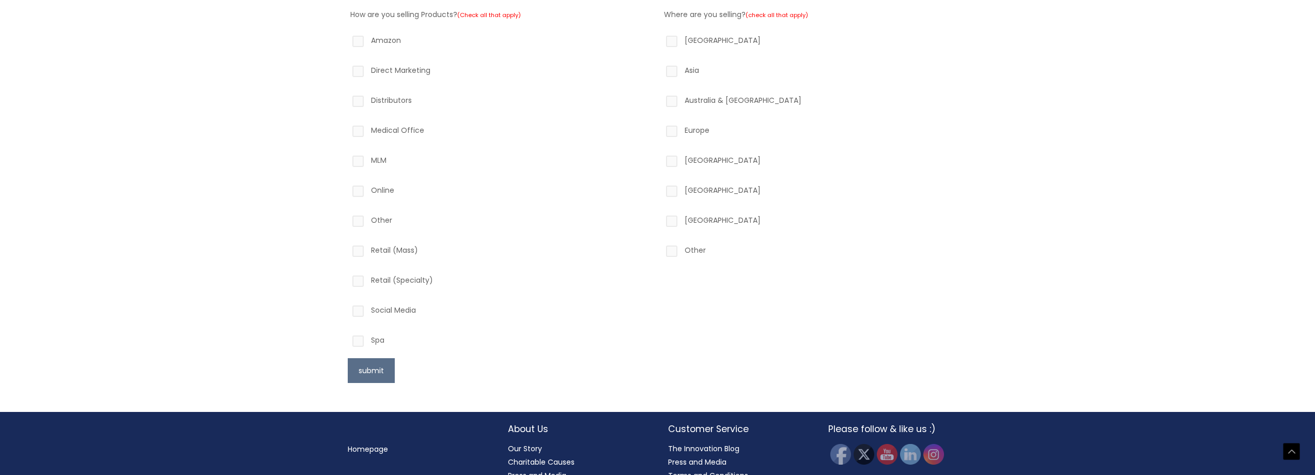
scroll to position [371, 0]
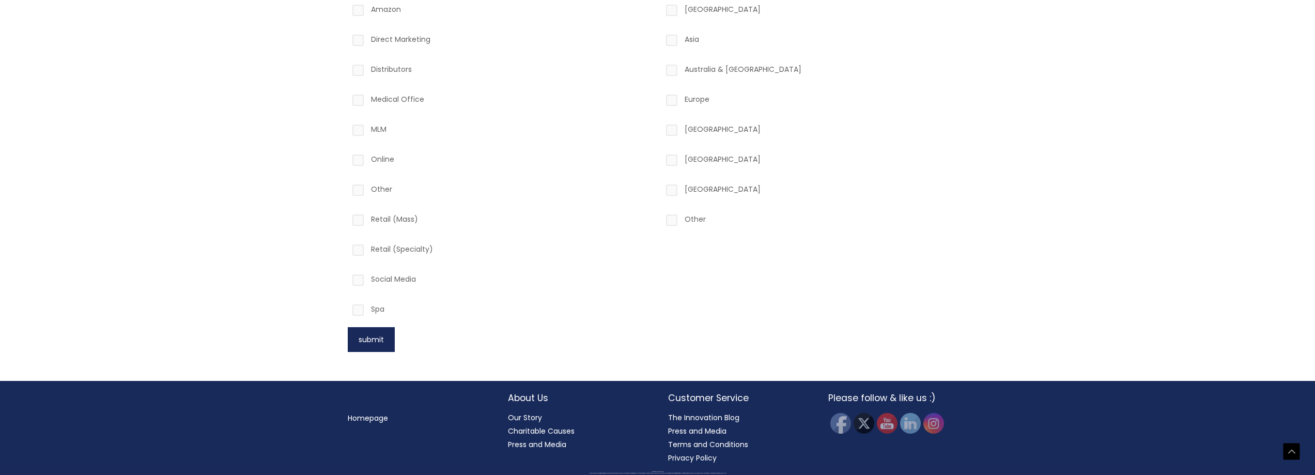
click at [384, 338] on button "submit" at bounding box center [371, 339] width 47 height 25
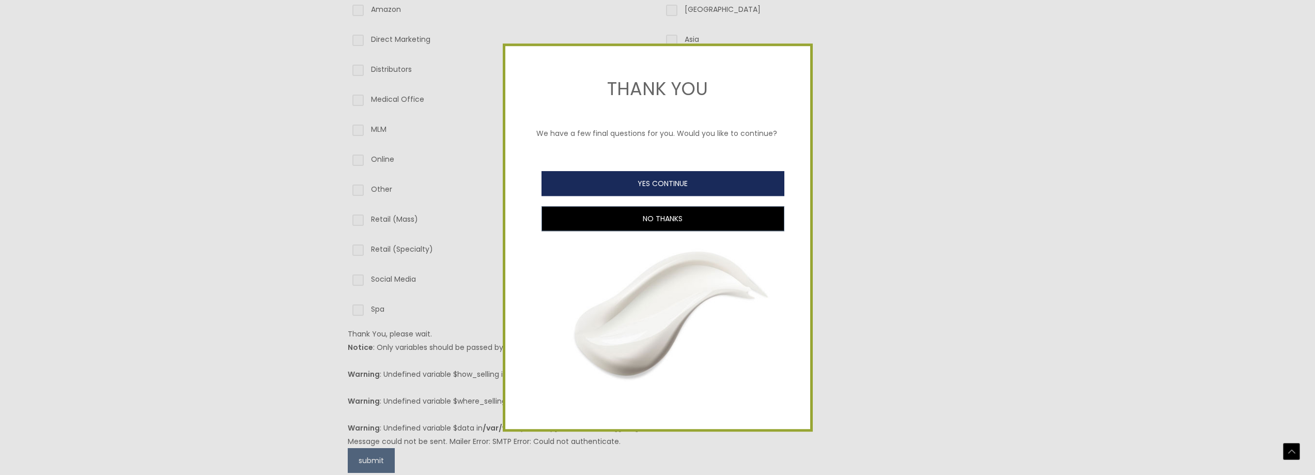
click at [717, 178] on button "YES CONTINUE" at bounding box center [662, 183] width 243 height 25
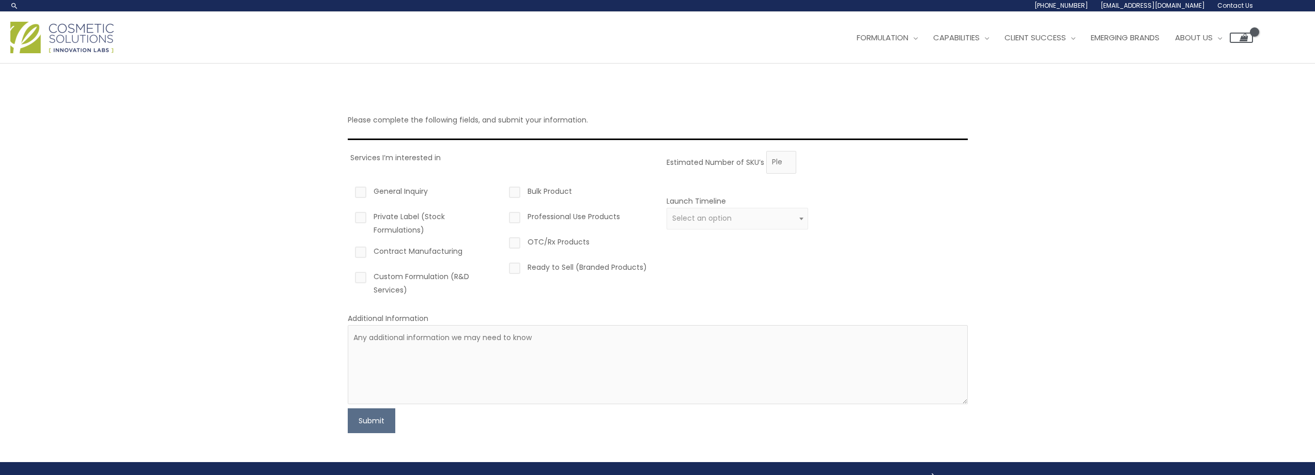
scroll to position [52, 0]
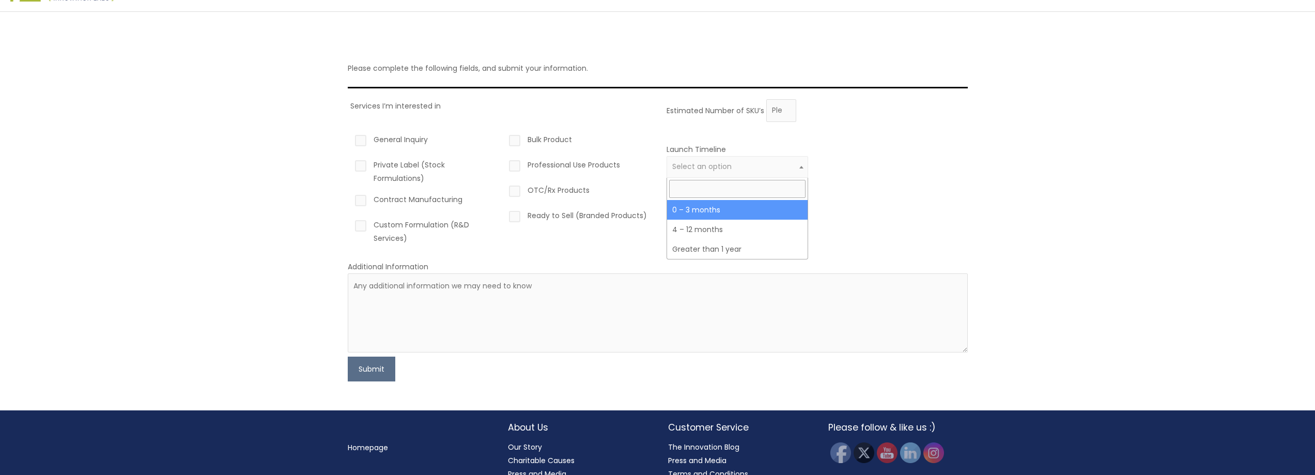
click at [720, 169] on span "Select an option" at bounding box center [701, 166] width 59 height 10
select select "3"
click at [519, 216] on label "Ready to Sell (Branded Products)" at bounding box center [578, 218] width 142 height 18
click at [503, 215] on input "Ready to Sell (Branded Products)" at bounding box center [499, 212] width 7 height 7
checkbox input "true"
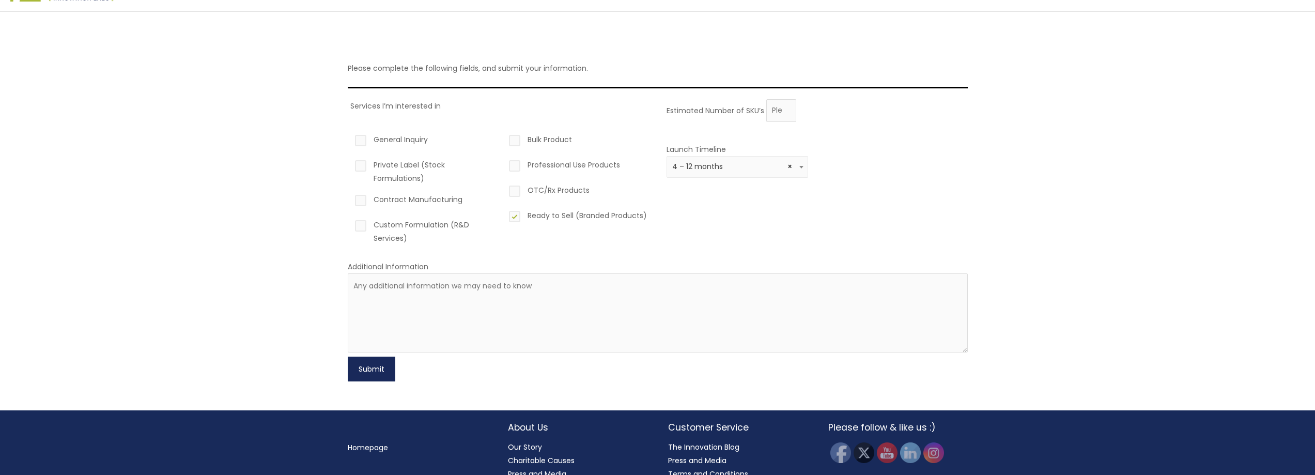
click at [379, 367] on button "Submit" at bounding box center [372, 368] width 48 height 25
click at [785, 105] on input "1" at bounding box center [781, 110] width 30 height 23
click at [776, 109] on input "1" at bounding box center [781, 110] width 30 height 23
drag, startPoint x: 777, startPoint y: 108, endPoint x: 733, endPoint y: 110, distance: 44.4
click at [733, 110] on div "Estimated Number of SKU’s 1" at bounding box center [814, 110] width 296 height 23
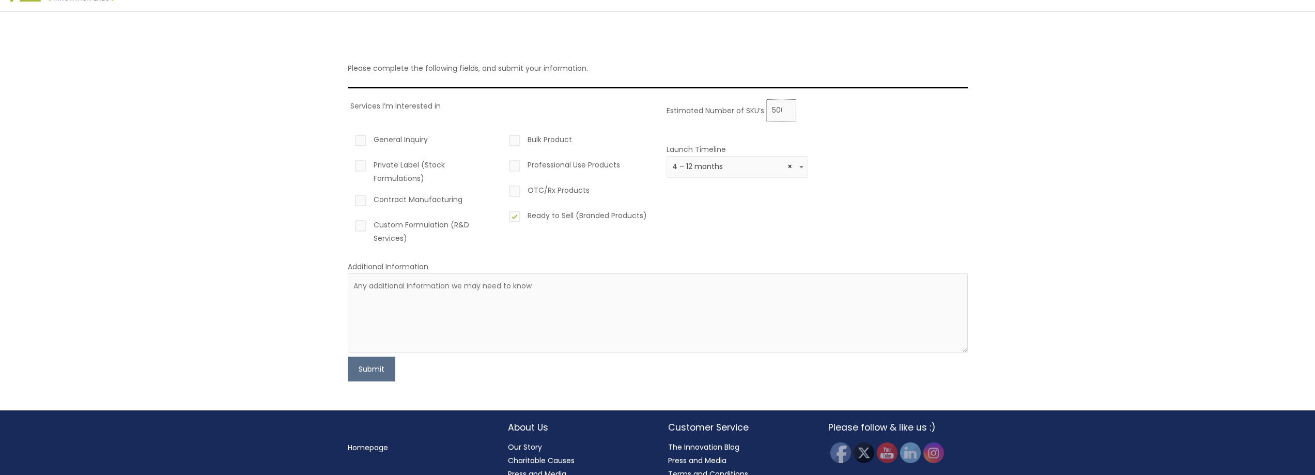
scroll to position [0, 3]
type input "500"
click at [776, 196] on div "Estimated Number of SKU’s 500 Launch Timeline 0 – 3 months 4 – 12 months Greate…" at bounding box center [814, 175] width 301 height 153
click at [374, 376] on button "Submit" at bounding box center [372, 368] width 48 height 25
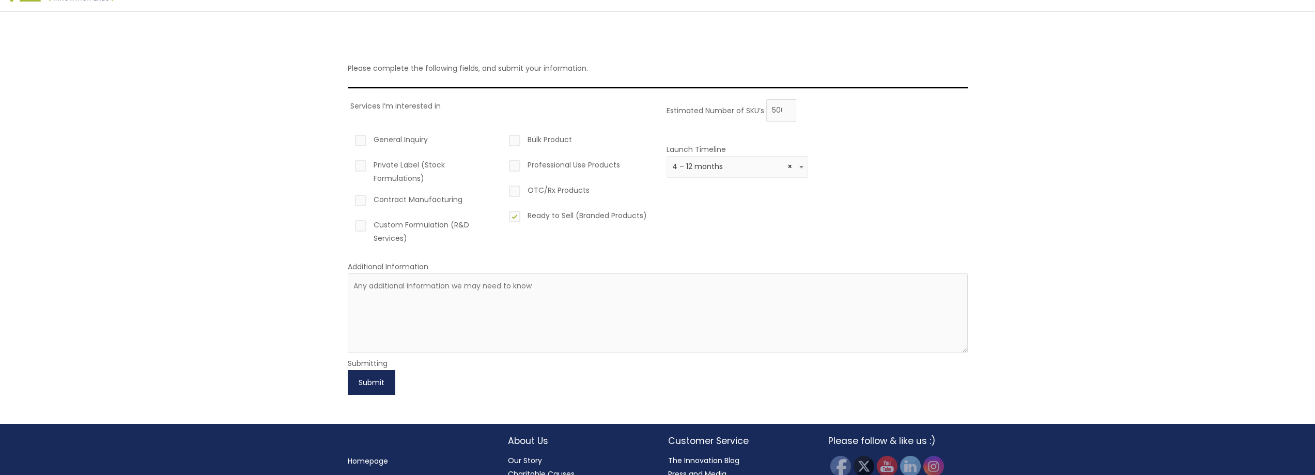
scroll to position [95, 0]
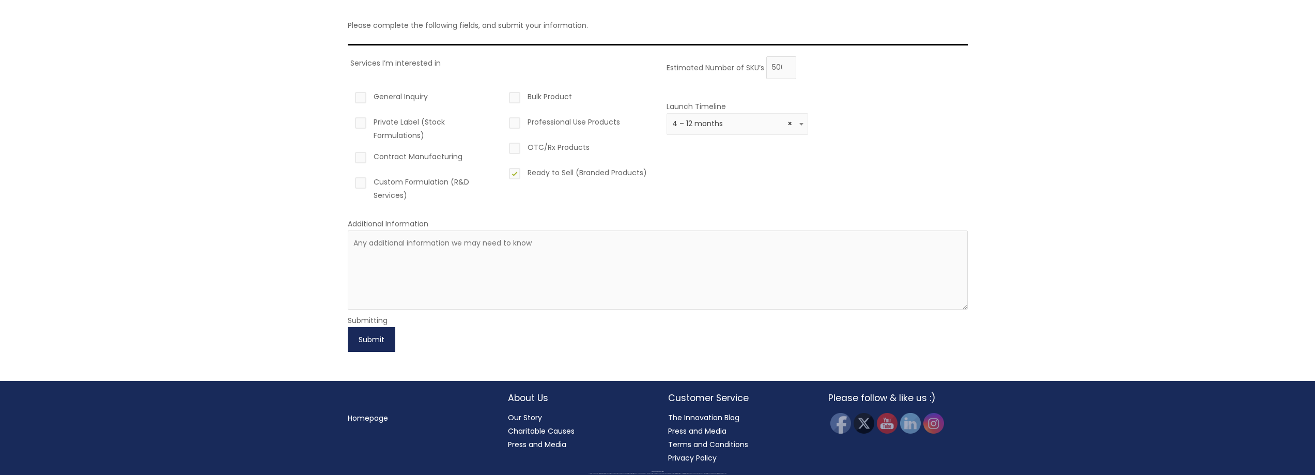
click at [370, 339] on button "Submit" at bounding box center [372, 339] width 48 height 25
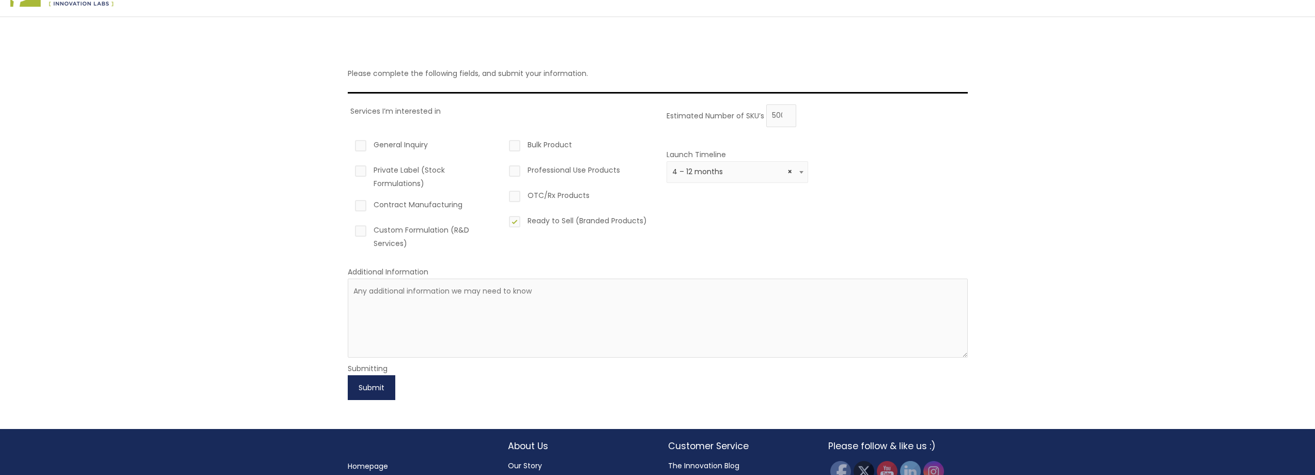
scroll to position [0, 0]
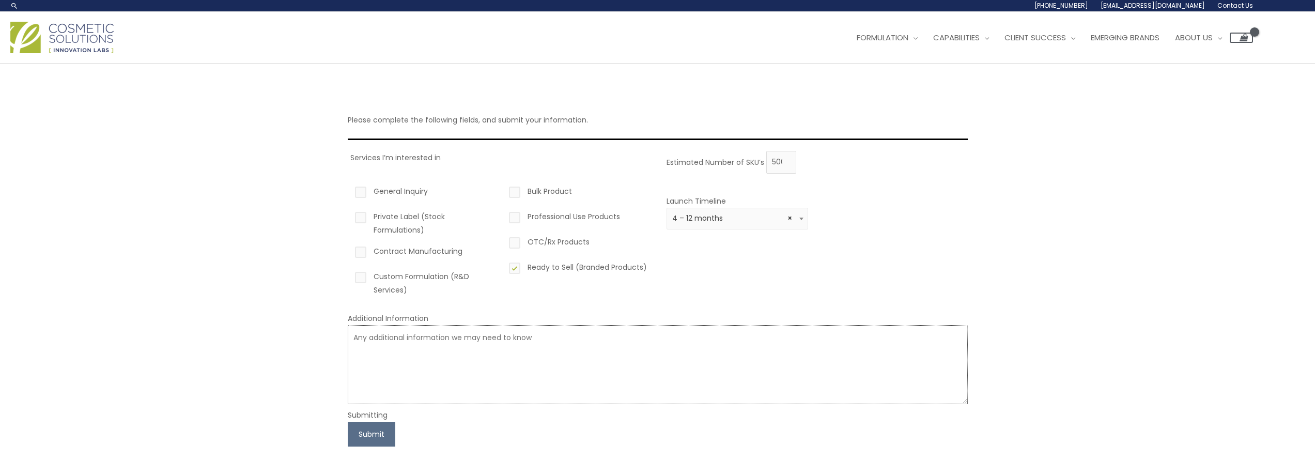
click at [366, 345] on textarea at bounding box center [658, 364] width 620 height 79
type textarea "N"
type textarea "NA"
click at [370, 432] on button "Submit" at bounding box center [372, 434] width 48 height 25
